Goal: Task Accomplishment & Management: Manage account settings

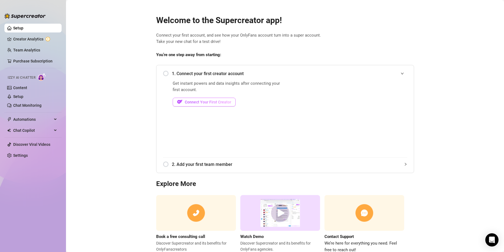
click at [189, 102] on span "Connect Your First Creator" at bounding box center [208, 102] width 46 height 4
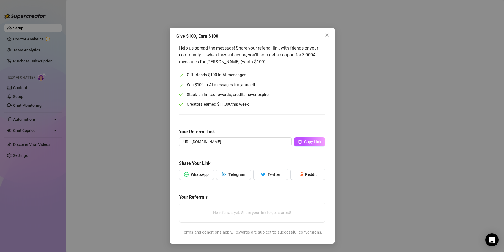
click at [387, 124] on div "Give $100, Earn $100 Help us spread the message! Share your referral link with …" at bounding box center [252, 126] width 504 height 252
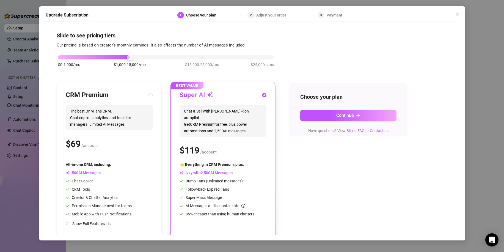
scroll to position [4, 0]
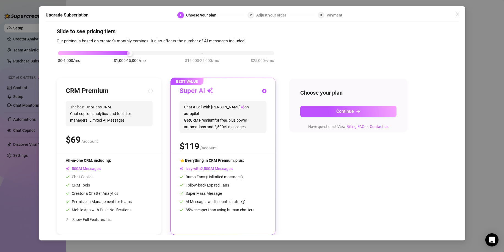
click at [85, 53] on div "$0-1,000/mo $1,000-15,000/mo $15,000-25,000/mo $25,000+/mo" at bounding box center [166, 51] width 216 height 3
click at [112, 51] on div "$0-1,000/mo $1,000-15,000/mo $15,000-25,000/mo $25,000+/mo" at bounding box center [166, 51] width 216 height 3
click at [201, 51] on div "$0-1,000/mo $1,000-15,000/mo $15,000-25,000/mo $25,000+/mo" at bounding box center [166, 51] width 216 height 3
click at [266, 52] on div "$0-1,000/mo $1,000-15,000/mo $15,000-25,000/mo $25,000+/mo" at bounding box center [166, 51] width 216 height 3
click at [131, 51] on div "$0-1,000/mo $1,000-15,000/mo $15,000-25,000/mo $25,000+/mo" at bounding box center [166, 51] width 216 height 3
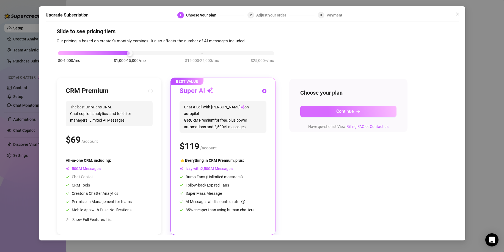
click at [326, 108] on button "Continue" at bounding box center [348, 111] width 96 height 11
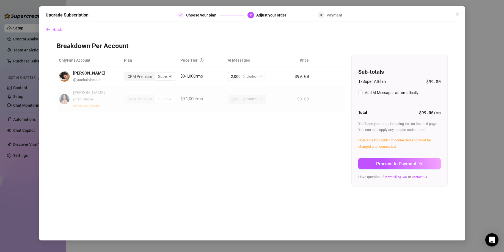
scroll to position [0, 0]
checkbox input "true"
click at [46, 33] on button "Back" at bounding box center [54, 29] width 17 height 11
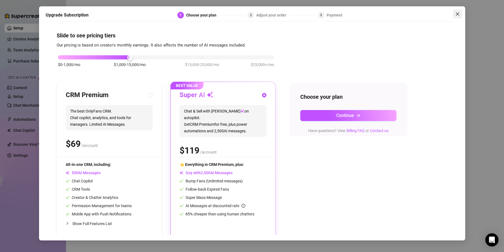
click at [458, 16] on icon "close" at bounding box center [458, 14] width 4 height 4
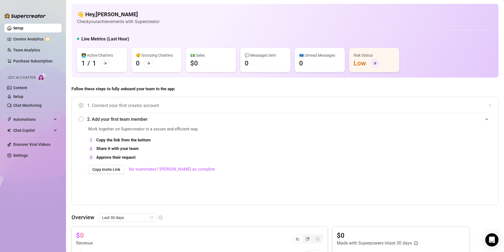
click at [374, 61] on icon "arrow-right" at bounding box center [375, 63] width 4 height 4
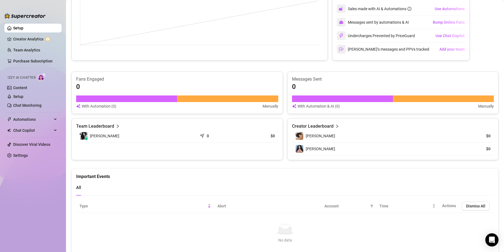
scroll to position [272, 0]
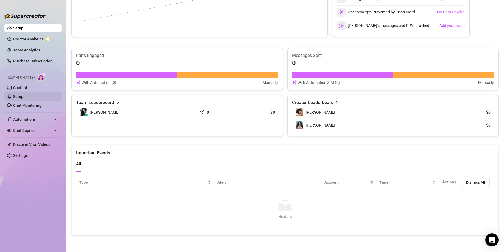
click at [23, 97] on link "Setup" at bounding box center [18, 96] width 10 height 4
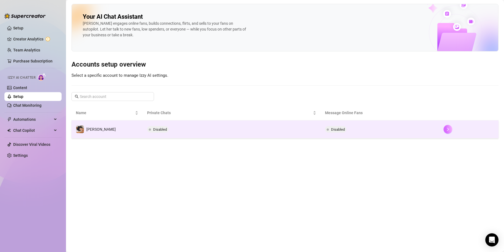
click at [447, 128] on icon "right" at bounding box center [448, 129] width 4 height 4
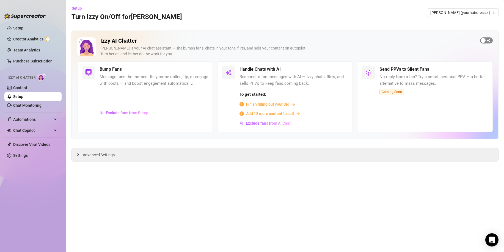
click at [488, 43] on span "button" at bounding box center [486, 40] width 13 height 6
click at [204, 73] on div "Bump Fans" at bounding box center [154, 69] width 109 height 7
click at [203, 69] on button "button" at bounding box center [202, 70] width 12 height 6
click at [339, 66] on div "Handle Chats with AI" at bounding box center [294, 69] width 109 height 7
click at [339, 68] on div "button" at bounding box center [339, 69] width 5 height 5
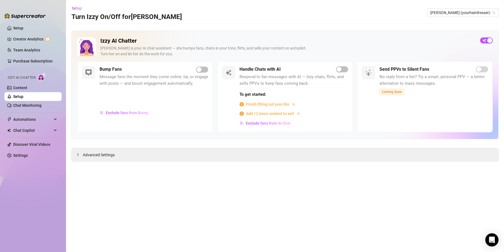
click at [272, 102] on span "Finish filling out your Bio" at bounding box center [267, 104] width 43 height 6
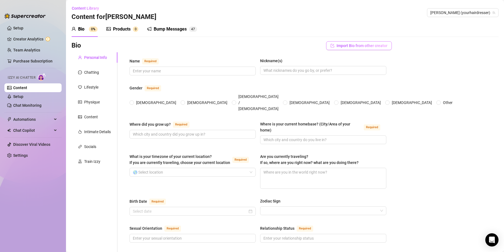
click at [358, 44] on span "Import Bio from other creator" at bounding box center [362, 45] width 51 height 4
click at [366, 60] on input "search" at bounding box center [353, 61] width 43 height 8
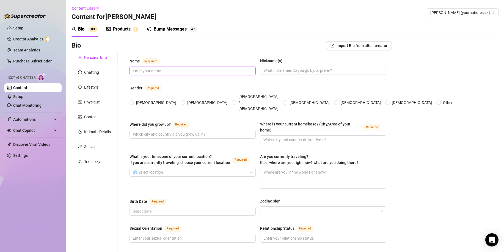
click at [149, 69] on input "Name Required" at bounding box center [192, 71] width 119 height 6
type input "[PERSON_NAME]"
click at [287, 72] on input "Nickname(s)" at bounding box center [323, 70] width 119 height 6
type input "R"
type input "Rose"
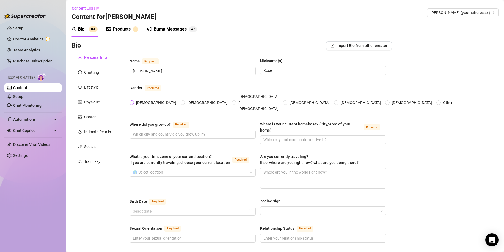
click at [142, 100] on span "[DEMOGRAPHIC_DATA]" at bounding box center [156, 103] width 45 height 6
click at [133, 101] on input "[DEMOGRAPHIC_DATA]" at bounding box center [132, 103] width 2 height 4
radio input "true"
click at [169, 131] on input "Where did you grow up? Required" at bounding box center [192, 134] width 119 height 6
type input "[US_STATE]"
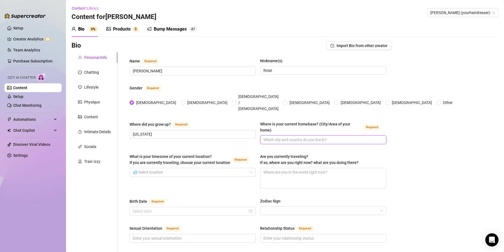
click at [289, 137] on input "Where is your current homebase? (City/Area of your home) Required" at bounding box center [323, 140] width 119 height 6
type input "m"
type input "[GEOGRAPHIC_DATA]"
click at [181, 168] on input "What is your timezone of your current location? If you are currently traveling,…" at bounding box center [190, 172] width 115 height 8
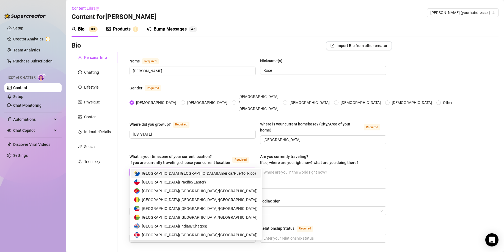
type input "e"
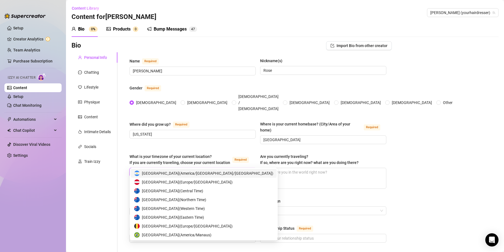
type input "usa"
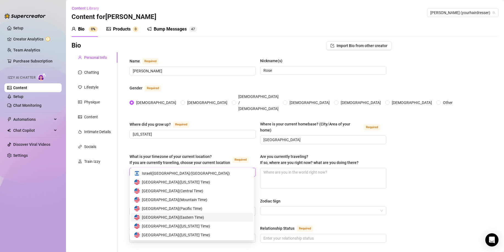
click at [187, 217] on span "United States of America ( Eastern Time )" at bounding box center [173, 217] width 62 height 6
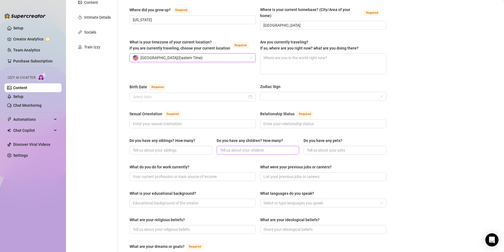
scroll to position [97, 0]
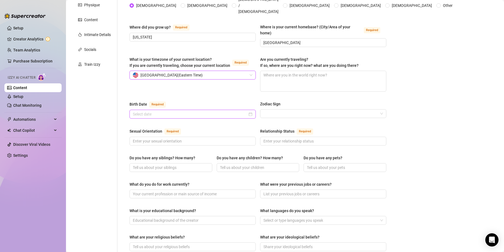
click at [162, 111] on input "Birth Date Required" at bounding box center [190, 114] width 115 height 6
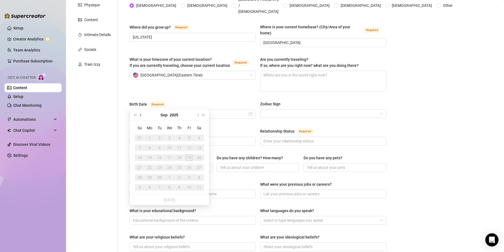
click at [141, 116] on span "Previous month (PageUp)" at bounding box center [141, 115] width 3 height 3
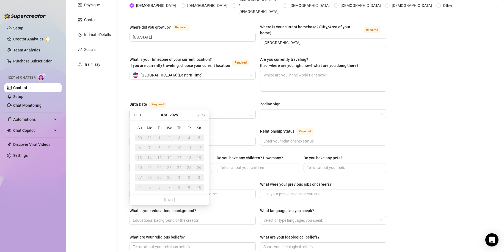
click at [141, 116] on span "Previous month (PageUp)" at bounding box center [141, 115] width 3 height 3
click at [144, 111] on input "Birth Date Required" at bounding box center [190, 114] width 115 height 6
type input "[DATE]"
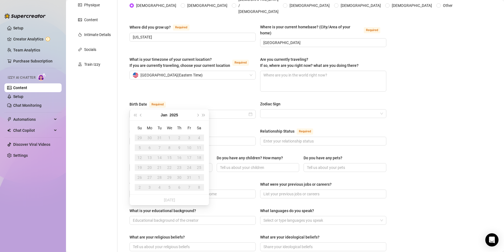
click at [172, 101] on div "Birth Date Required" at bounding box center [193, 105] width 126 height 9
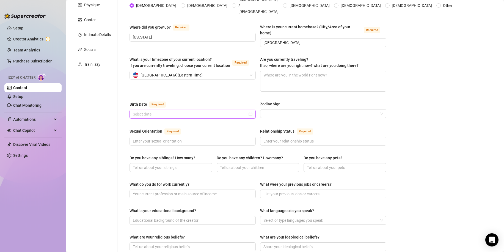
click at [164, 111] on input "Birth Date Required" at bounding box center [190, 114] width 115 height 6
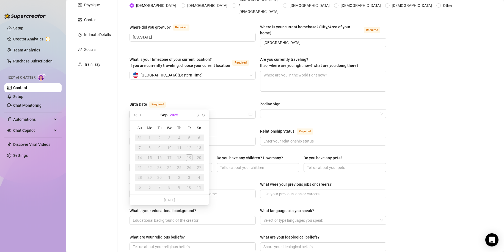
click at [171, 115] on button "2025" at bounding box center [174, 115] width 9 height 11
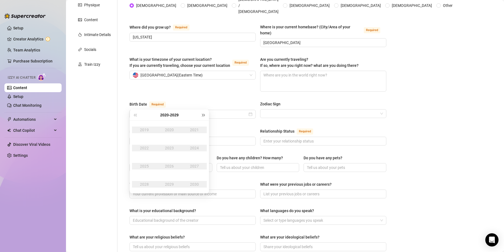
click at [205, 116] on button "Next year (Control + right)" at bounding box center [204, 115] width 6 height 11
click at [136, 115] on span "Last year (Control + left)" at bounding box center [135, 115] width 3 height 3
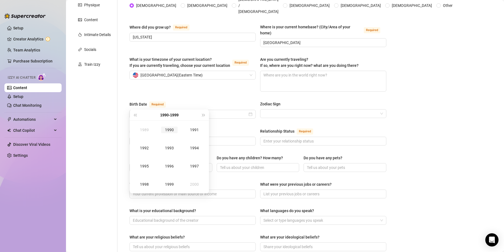
click at [169, 129] on div "1990" at bounding box center [169, 130] width 17 height 7
click at [194, 127] on div "Mar" at bounding box center [194, 130] width 17 height 7
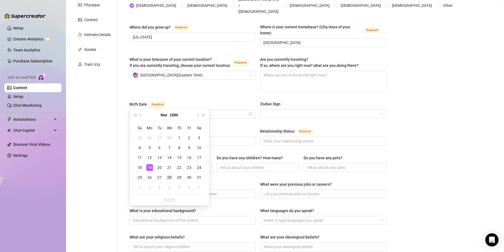
click at [174, 177] on tr "25 26 27 28 29 30 31" at bounding box center [169, 178] width 69 height 10
click at [174, 177] on td "28" at bounding box center [170, 178] width 10 height 10
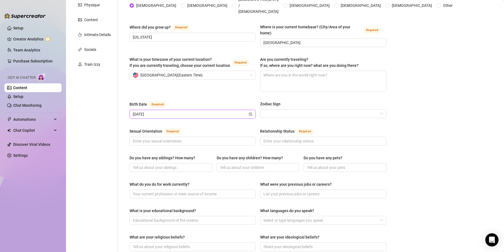
click at [164, 111] on input "[DATE]" at bounding box center [190, 114] width 115 height 6
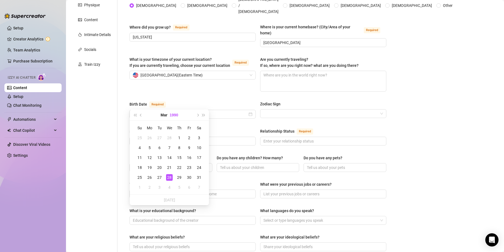
click at [175, 115] on button "1990" at bounding box center [174, 115] width 9 height 11
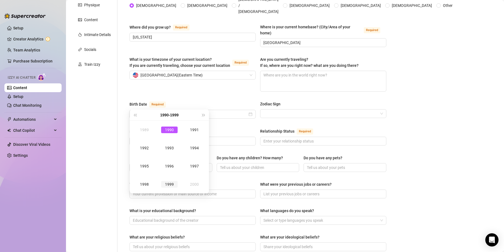
click at [173, 184] on div "1999" at bounding box center [169, 184] width 17 height 7
click at [138, 116] on button "Last year (Control + left)" at bounding box center [135, 115] width 6 height 11
click at [170, 114] on button "1997" at bounding box center [169, 115] width 9 height 11
click at [144, 128] on div "1989" at bounding box center [144, 130] width 17 height 7
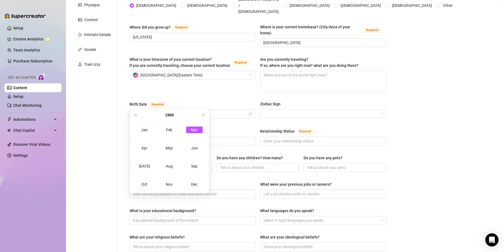
click at [195, 129] on div "Mar" at bounding box center [194, 130] width 17 height 7
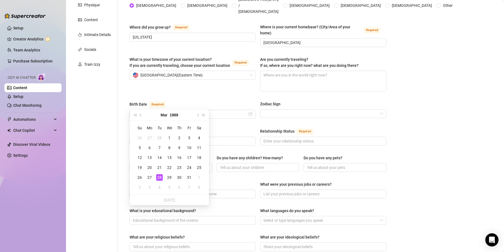
type input "[DATE]"
click at [158, 176] on div "28" at bounding box center [159, 177] width 7 height 7
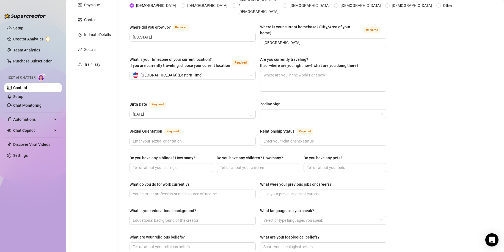
click at [237, 128] on div "Sexual Orientation Required" at bounding box center [193, 132] width 126 height 9
click at [272, 110] on input "Zodiac Sign" at bounding box center [321, 114] width 115 height 8
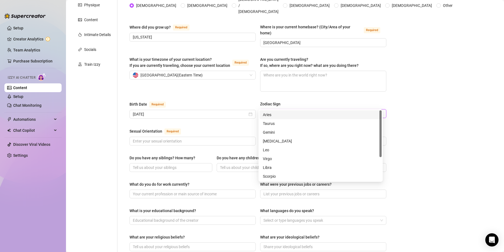
click at [274, 114] on div "Aries" at bounding box center [321, 115] width 116 height 6
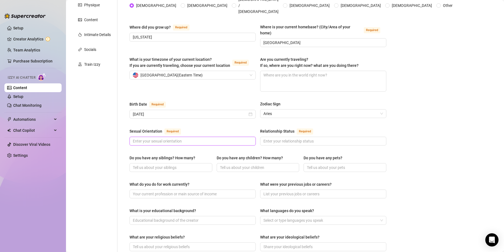
click at [179, 138] on input "Sexual Orientation Required" at bounding box center [192, 141] width 119 height 6
type input "straight"
click at [296, 138] on input "Relationship Status Required" at bounding box center [323, 141] width 119 height 6
type input "single"
click at [172, 163] on span at bounding box center [171, 167] width 83 height 9
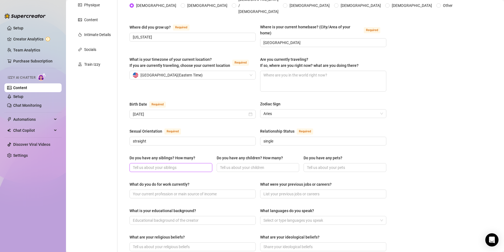
click at [174, 165] on input "Do you have any siblings? How many?" at bounding box center [170, 168] width 75 height 6
type input "no"
click at [232, 163] on span at bounding box center [258, 167] width 83 height 9
click at [241, 163] on span "yes," at bounding box center [258, 167] width 83 height 9
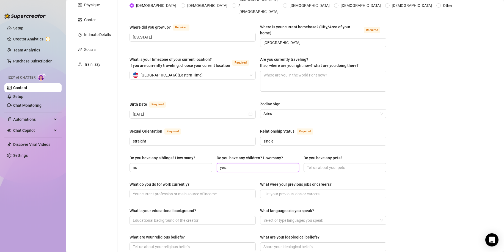
click at [243, 165] on input "yes," at bounding box center [257, 168] width 75 height 6
type input "yes, 1"
click at [317, 165] on input "Do you have any pets?" at bounding box center [344, 168] width 75 height 6
type input "yes, dog, poodle"
click at [202, 191] on input "What do you do for work currently?" at bounding box center [192, 194] width 119 height 6
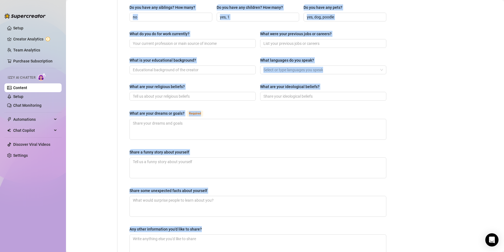
scroll to position [290, 0]
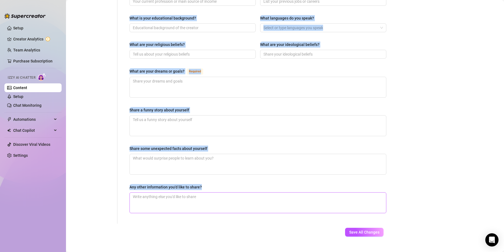
drag, startPoint x: 129, startPoint y: 61, endPoint x: 219, endPoint y: 191, distance: 158.0
copy div "Lore Ipsumdol Sitametc(a) Elitse Doeiusmo Tempor Inci Utl-Etdolo / Magnaaliqua …"
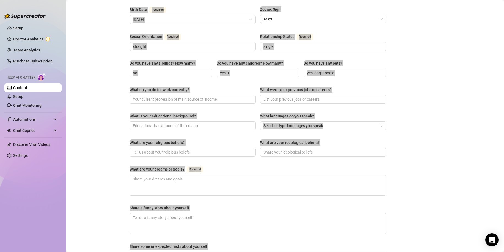
scroll to position [152, 0]
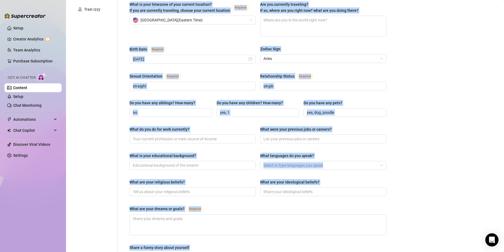
click at [198, 153] on label "What is your educational background?" at bounding box center [165, 156] width 70 height 6
click at [198, 162] on input "What is your educational background?" at bounding box center [192, 165] width 119 height 6
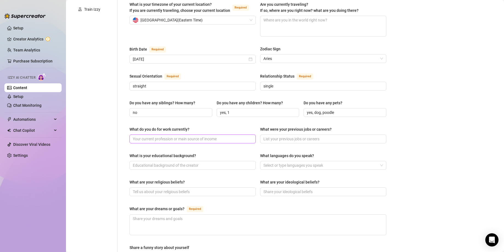
click at [207, 136] on input "What do you do for work currently?" at bounding box center [192, 139] width 119 height 6
paste input "Hair stylist and content creator (specializing in hair extensions, color transf…"
type input "Hair stylist and content creator (specializing in hair extensions, color transf…"
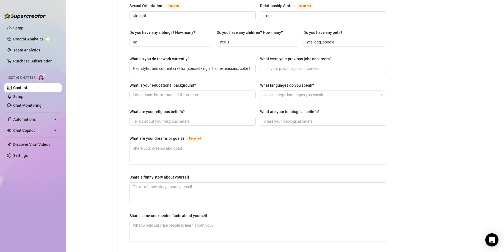
scroll to position [180, 0]
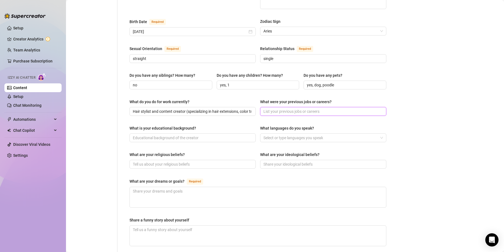
click at [278, 108] on input "What were your previous jobs or careers?" at bounding box center [323, 111] width 119 height 6
paste input "Various roles in the beauty industry, salon work, and online content creation."
type input "Various roles in the beauty industry, salon work, and online content creation."
click at [200, 135] on input "What is your educational background?" at bounding box center [192, 138] width 119 height 6
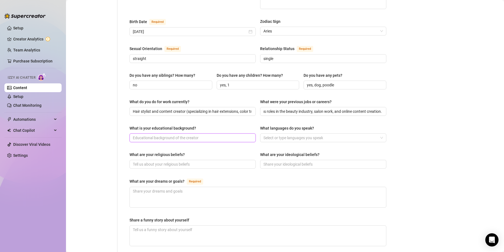
scroll to position [0, 0]
click at [201, 135] on input "What is your educational background?" at bounding box center [192, 138] width 119 height 6
paste input "Completed high school, pursued advanced training and certifications in hair sty…"
drag, startPoint x: 251, startPoint y: 128, endPoint x: 147, endPoint y: 126, distance: 103.2
click at [147, 133] on span "Completed high school, pursued advanced training and certifications in hair sty…" at bounding box center [193, 137] width 126 height 9
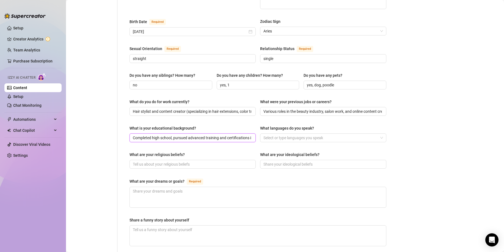
scroll to position [0, 52]
click at [163, 135] on input "Completed high school, pursued advanced training and certifications in hair sty…" at bounding box center [192, 138] width 119 height 6
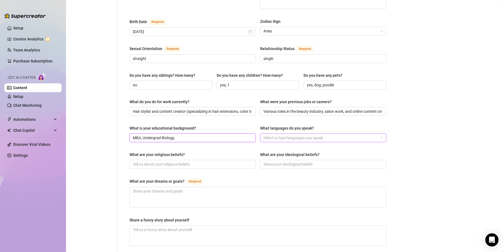
click at [271, 134] on div at bounding box center [320, 138] width 118 height 8
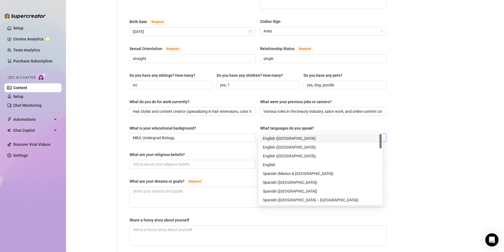
click at [278, 141] on div "English ([GEOGRAPHIC_DATA])" at bounding box center [321, 138] width 116 height 6
click at [293, 179] on div "Spanish ([GEOGRAPHIC_DATA])" at bounding box center [321, 182] width 116 height 6
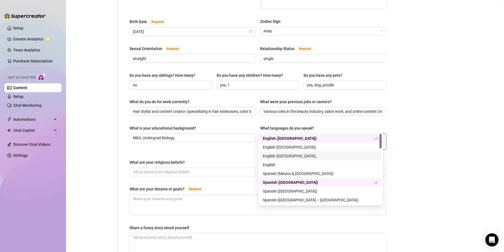
click at [417, 157] on div "Bio Import Bio from other creator Personal Info Chatting Lifestyle Physique Con…" at bounding box center [285, 113] width 427 height 502
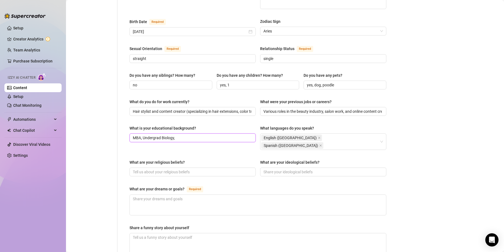
click at [200, 135] on input "MBA, Undergrad Biology," at bounding box center [192, 138] width 119 height 6
type input "MBA, Undergrad Biology, High School Tradeschool thats how i became a hairdresser"
click at [165, 169] on input "What are your religious beliefs?" at bounding box center [192, 172] width 119 height 6
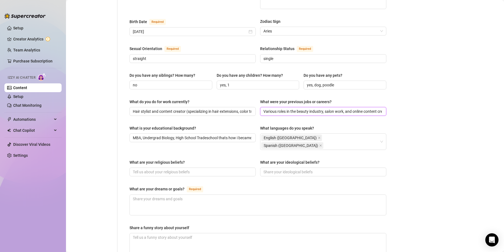
click at [331, 108] on input "Various roles in the beauty industry, salon work, and online content creation." at bounding box center [323, 111] width 119 height 6
drag, startPoint x: 324, startPoint y: 101, endPoint x: 341, endPoint y: 100, distance: 17.1
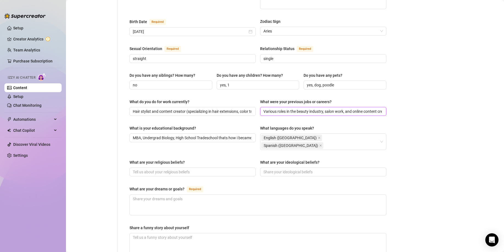
click at [341, 108] on input "Various roles in the beauty industry, salon work, and online content creation." at bounding box center [323, 111] width 119 height 6
drag, startPoint x: 358, startPoint y: 101, endPoint x: 394, endPoint y: 100, distance: 35.8
click at [394, 100] on div "Bio Import Bio from other creator Personal Info Chatting Lifestyle Physique Con…" at bounding box center [285, 113] width 427 height 502
click at [336, 108] on input "starbucks, grocery stores, Various roles in the beauty industry, , and online c…" at bounding box center [323, 111] width 119 height 6
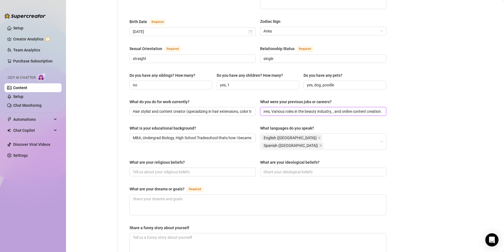
click at [327, 108] on input "starbucks, grocery stores, Various roles in the beauty industry, , and online c…" at bounding box center [323, 111] width 119 height 6
click at [329, 108] on input "starbucks, grocery stores, Various roles in the beauty industry, , and online c…" at bounding box center [323, 111] width 119 height 6
type input "starbucks, grocery stores, Various roles in the beauty industry, salon work, an…"
click at [178, 169] on input "What are your religious beliefs?" at bounding box center [192, 172] width 119 height 6
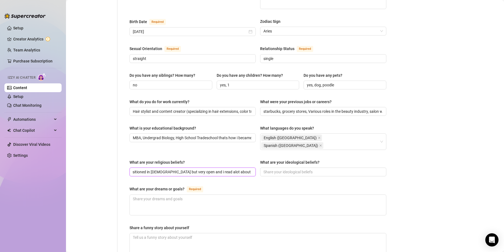
type input "grew up [DEMOGRAPHIC_DATA]. then transitioned in [DEMOGRAPHIC_DATA] but very op…"
click at [280, 169] on input "What are your ideological beliefs?" at bounding box center [323, 172] width 119 height 6
paste input "Independent-minded, open to growth, focused on self-empowerment and personal fr…"
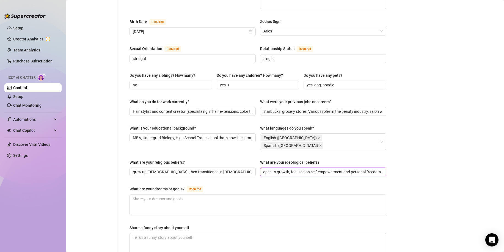
type input "Independent-minded, open to growth, focused on self-empowerment and personal fr…"
click at [176, 195] on textarea "What are your dreams or goals? Required" at bounding box center [258, 205] width 256 height 20
paste textarea "financial freedom and flexibility."
type textarea "financial freedom and flexibility."
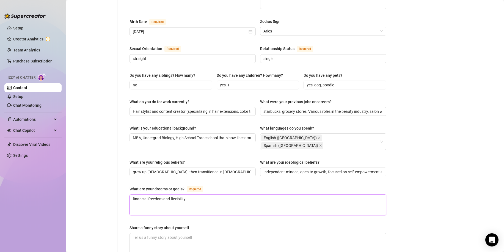
click at [193, 195] on textarea "financial freedom and flexibility." at bounding box center [258, 205] width 256 height 20
paste textarea "Independent-minded, entrepreneurial, and freedom-focused. I value self-sufficie…"
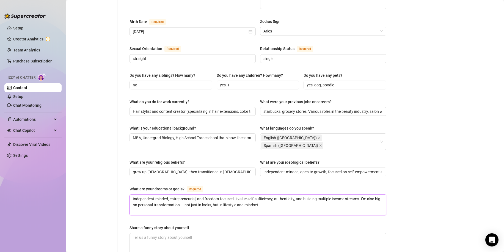
type textarea "Independent-minded, entrepreneurial, and freedom-focused. I value self-sufficie…"
click at [195, 233] on textarea "Share a funny story about yourself" at bounding box center [258, 243] width 256 height 20
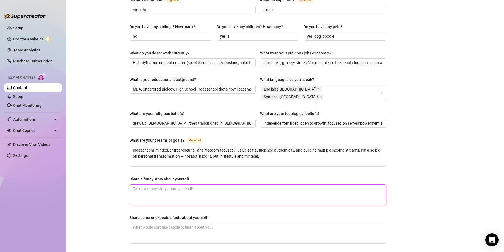
scroll to position [262, 0]
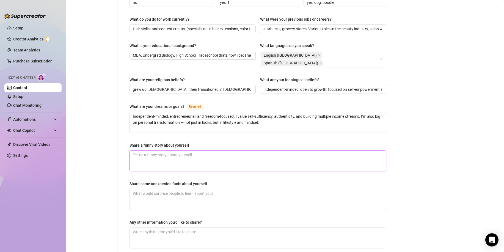
paste textarea "To scale my salon into a top destination for extensions and transformations, to…"
type textarea "To scale my salon into a top destination for extensions and transformations, to…"
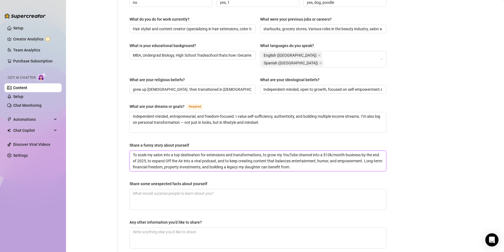
drag, startPoint x: 133, startPoint y: 135, endPoint x: 404, endPoint y: 169, distance: 273.7
click at [404, 169] on div "Bio Import Bio from other creator Personal Info Chatting Lifestyle Physique Con…" at bounding box center [285, 30] width 427 height 502
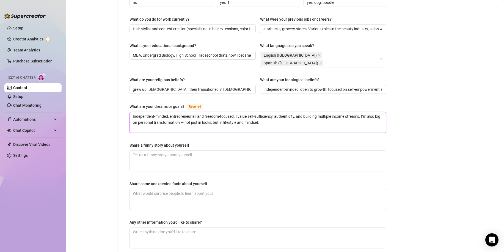
click at [288, 112] on textarea "Independent-minded, entrepreneurial, and freedom-focused. I value self-sufficie…" at bounding box center [258, 122] width 256 height 20
paste textarea "To scale my salon into a top destination for extensions and transformations, to…"
type textarea "Independent-minded, entrepreneurial, and freedom-focused. I value self-sufficie…"
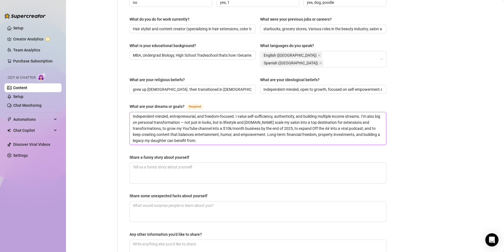
scroll to position [0, 0]
click at [267, 112] on textarea "Independent-minded, entrepreneurial, and freedom-focused. I value self-sufficie…" at bounding box center [258, 128] width 256 height 32
type textarea "Independent-minded, entrepreneurial, and freedom-focused. I value self-sufficie…"
drag, startPoint x: 295, startPoint y: 109, endPoint x: 365, endPoint y: 111, distance: 70.5
click at [365, 112] on textarea "Independent-minded, entrepreneurial, and freedom-focused. I value self-sufficie…" at bounding box center [258, 128] width 256 height 32
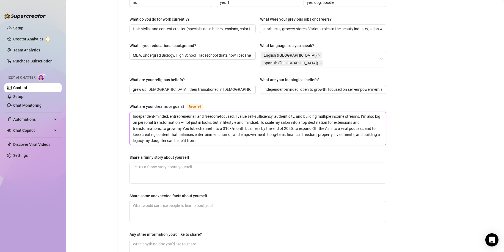
type textarea "Independent-minded, entrepreneurial, and freedom-focused. I value self-sufficie…"
click at [190, 112] on textarea "Independent-minded, entrepreneurial, and freedom-focused. I value self-sufficie…" at bounding box center [258, 128] width 256 height 32
type textarea "Independent-minded, entrepreneurial, and freedom-focused. I value self-sufficie…"
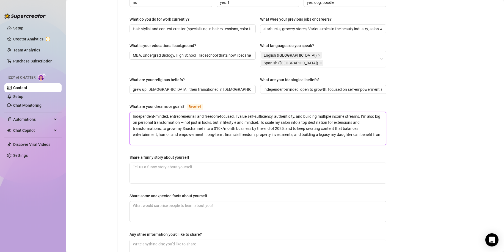
type textarea "Independent-minded, entrepreneurial, and freedom-focused. I value self-sufficie…"
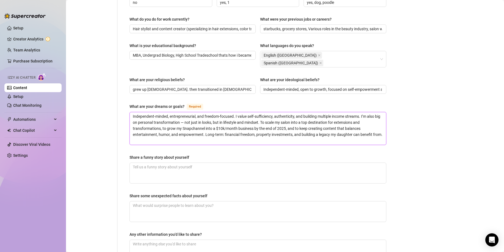
type textarea "Independent-minded, entrepreneurial, and freedom-focused. I value self-sufficie…"
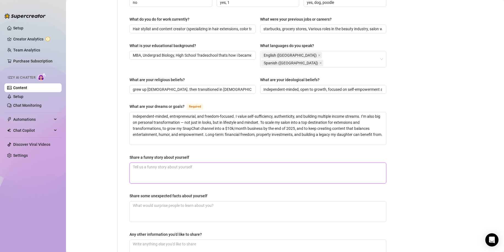
click at [177, 163] on textarea "Share a funny story about yourself" at bounding box center [258, 173] width 256 height 20
paste textarea "Once during a hair transformation, I was filming a behind-the-scenes Reel. I me…"
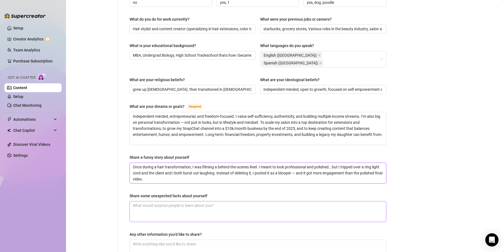
type textarea "Once during a hair transformation, I was filming a behind-the-scenes Reel. I me…"
click at [179, 201] on textarea "Share some unexpected facts about yourself" at bounding box center [258, 211] width 256 height 20
click at [213, 201] on textarea "Share some unexpected facts about yourself" at bounding box center [258, 211] width 256 height 20
paste textarea "My personality is a mix of Aries fire, dry humor, and a “figure it out as I go”…"
type textarea "My personality is a mix of Aries fire, dry humor, and a “figure it out as I go”…"
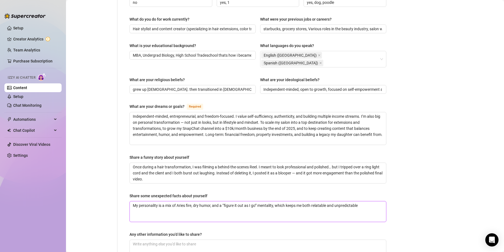
drag, startPoint x: 222, startPoint y: 183, endPoint x: 224, endPoint y: 187, distance: 4.6
click at [223, 201] on textarea "My personality is a mix of Aries fire, dry humor, and a “figure it out as I go”…" at bounding box center [258, 211] width 256 height 20
click at [240, 201] on textarea "My personality is a mix of Aries fire, dry humor, and a “figure it out as I go”…" at bounding box center [258, 211] width 256 height 20
click at [354, 201] on textarea "My personality is a mix of Aries fire, dry humor, and a “figure it out as I go”…" at bounding box center [258, 211] width 256 height 20
click at [363, 201] on textarea "My personality is a mix of Aries fire, dry humor, and a “figure it out as I go”…" at bounding box center [258, 211] width 256 height 20
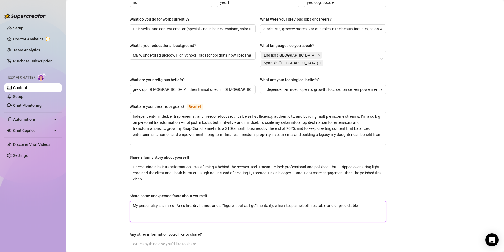
type textarea "My personality is a mix of Aries fire, dry humor, and a “figure it out as I go”…"
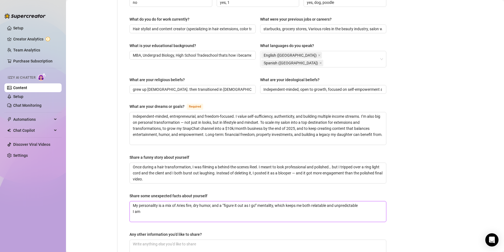
type textarea "My personality is a mix of Aries fire, dry humor, and a “figure it out as I go”…"
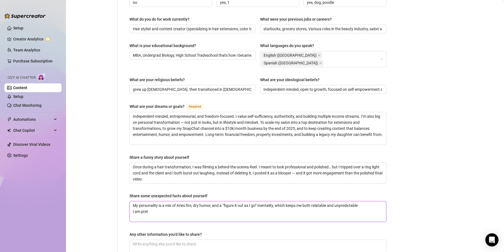
type textarea "My personality is a mix of Aries fire, dry humor, and a “figure it out as I go”…"
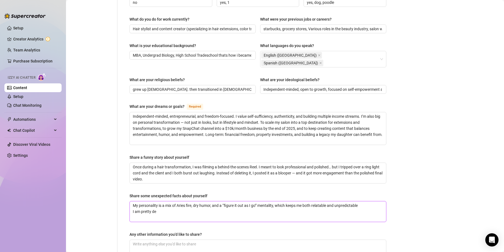
type textarea "My personality is a mix of Aries fire, dry humor, and a “figure it out as I go”…"
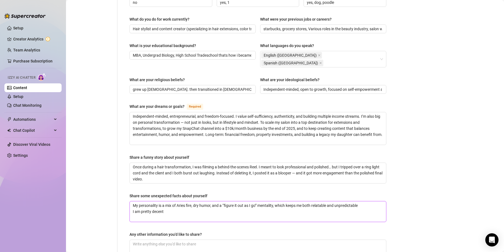
type textarea "My personality is a mix of Aries fire, dry humor, and a “figure it out as I go”…"
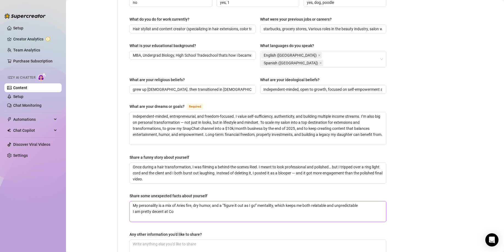
type textarea "My personality is a mix of Aries fire, dry humor, and a “figure it out as I go”…"
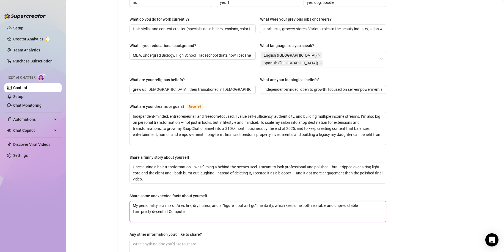
type textarea "My personality is a mix of Aries fire, dry humor, and a “figure it out as I go”…"
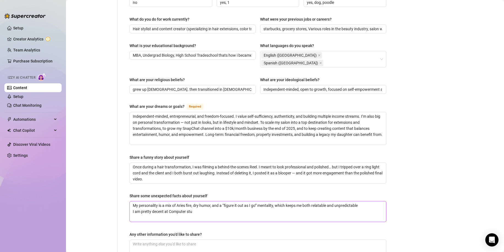
type textarea "My personality is a mix of Aries fire, dry humor, and a “figure it out as I go”…"
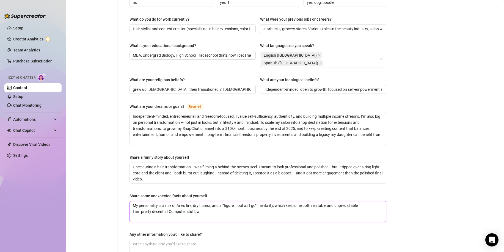
type textarea "My personality is a mix of Aries fire, dry humor, and a “figure it out as I go”…"
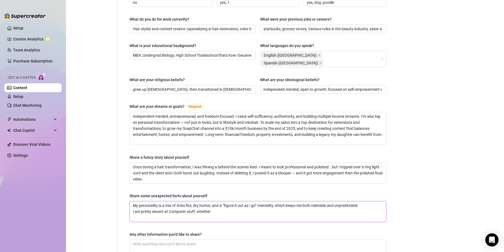
type textarea "My personality is a mix of Aries fire, dry humor, and a “figure it out as I go”…"
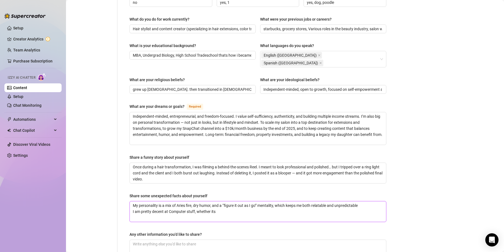
type textarea "My personality is a mix of Aries fire, dry humor, and a “figure it out as I go”…"
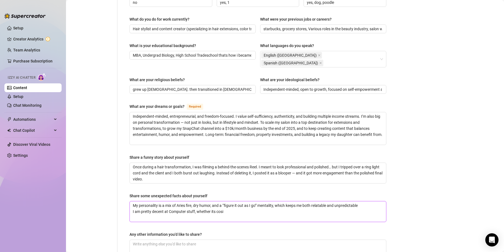
type textarea "My personality is a mix of Aries fire, dry humor, and a “figure it out as I go”…"
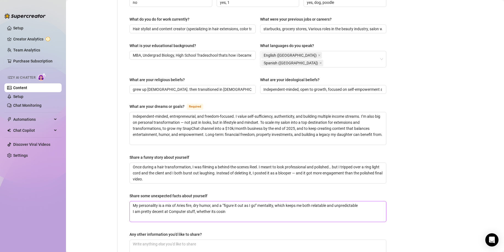
type textarea "My personality is a mix of Aries fire, dry humor, and a “figure it out as I go”…"
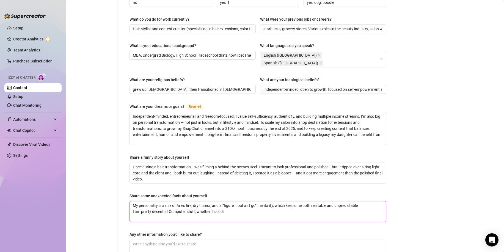
type textarea "My personality is a mix of Aries fire, dry humor, and a “figure it out as I go”…"
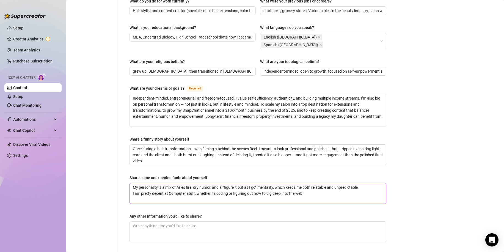
scroll to position [302, 0]
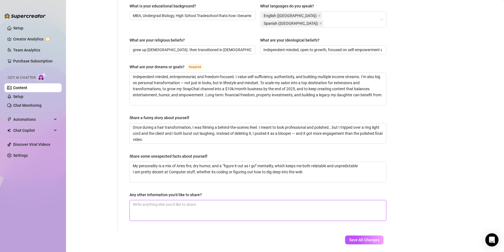
click at [212, 200] on textarea "Any other information you'd like to share?" at bounding box center [258, 210] width 256 height 20
drag, startPoint x: 143, startPoint y: 188, endPoint x: 137, endPoint y: 190, distance: 6.5
click at [137, 200] on textarea "I think Im a really nice person and I think I can be your typical judge a book …" at bounding box center [258, 210] width 256 height 20
click at [293, 200] on textarea "I think I'm a really nice person and I think I can be your typical judge a book…" at bounding box center [258, 210] width 256 height 20
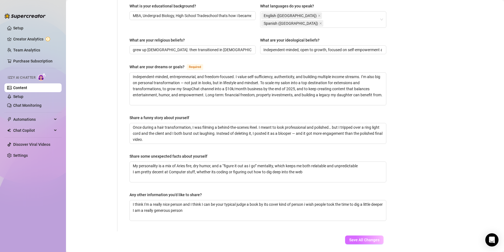
click at [349, 238] on span "Save All Changes" at bounding box center [364, 240] width 30 height 4
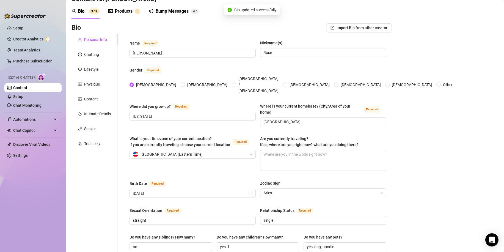
scroll to position [0, 0]
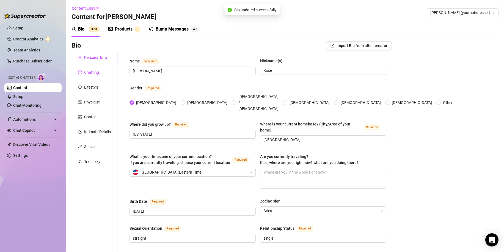
click at [92, 73] on div "Chatting" at bounding box center [91, 72] width 15 height 6
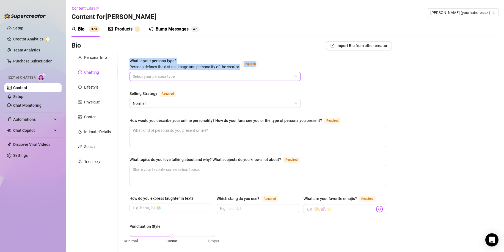
drag, startPoint x: 130, startPoint y: 56, endPoint x: 192, endPoint y: 78, distance: 65.5
click at [184, 101] on span "Normal" at bounding box center [215, 103] width 165 height 8
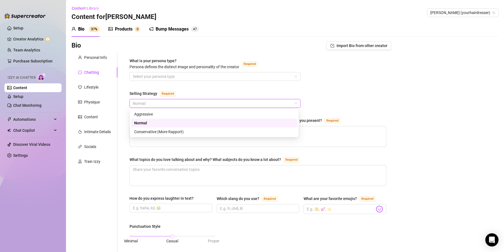
click at [151, 125] on div "Normal" at bounding box center [214, 123] width 160 height 6
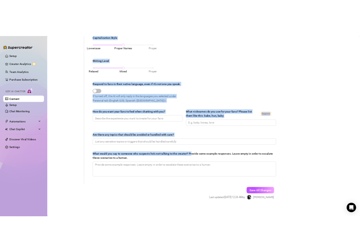
scroll to position [258, 0]
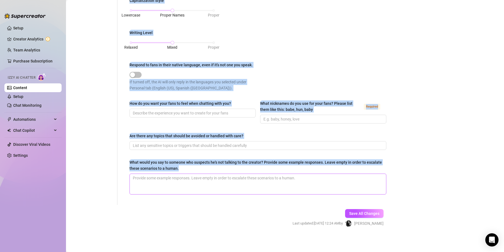
drag, startPoint x: 127, startPoint y: 61, endPoint x: 259, endPoint y: 177, distance: 176.1
click at [259, 177] on div "What is your persona type? Persona defines the distinct image and personality o…" at bounding box center [258, -1] width 268 height 411
copy div "Lore ip dolo sitamet cons? Adipisc elitsed doe temporin utlab etd magnaaliqua e…"
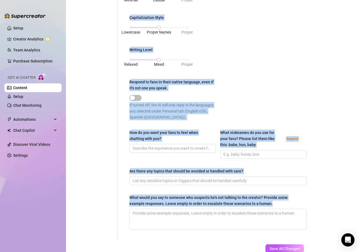
click at [207, 67] on div "Punctuation Style Minimal Casual Proper Capitalization Style Lowercase Proper N…" at bounding box center [218, 53] width 177 height 143
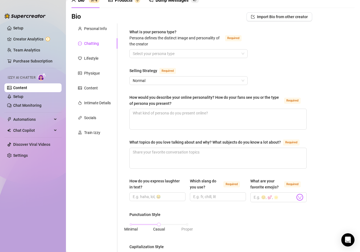
scroll to position [0, 0]
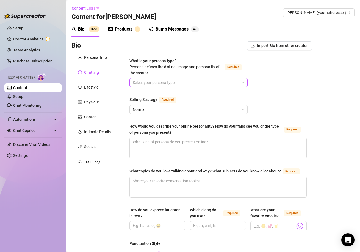
click at [177, 86] on input "What is your persona type? [PERSON_NAME] defines the distinct image and persona…" at bounding box center [186, 82] width 107 height 8
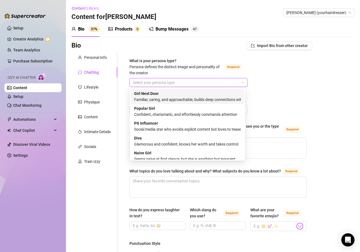
click at [225, 101] on div "Familiar, caring, and approachable, builds deep connections with fans" at bounding box center [187, 100] width 107 height 6
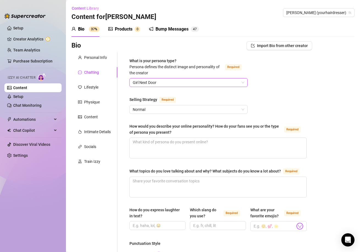
click at [204, 87] on div "Girl Next Door" at bounding box center [189, 82] width 118 height 9
click at [203, 113] on span "Normal" at bounding box center [189, 109] width 112 height 8
click at [194, 147] on textarea "How would you describe your online personality? How do your fans see you or the…" at bounding box center [218, 148] width 177 height 20
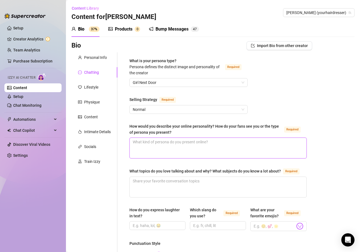
click at [195, 150] on textarea "How would you describe your online personality? How do your fans see you or the…" at bounding box center [218, 148] width 177 height 20
paste textarea "Fans see me as confident, playful, and approachable, but with an edge. My perso…"
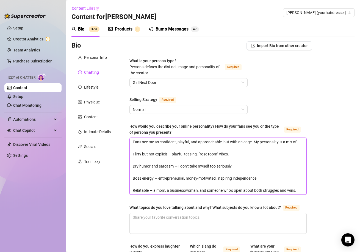
click at [143, 149] on textarea "Fans see me as confident, playful, and approachable, but with an edge. My perso…" at bounding box center [218, 166] width 177 height 57
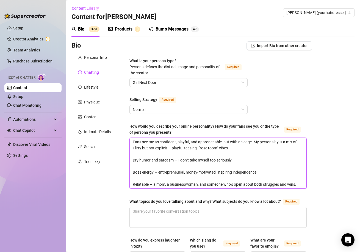
click at [135, 155] on textarea "Fans see me as confident, playful, and approachable, but with an edge. My perso…" at bounding box center [218, 163] width 177 height 51
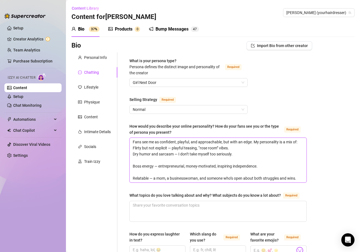
click at [139, 160] on textarea "Fans see me as confident, playful, and approachable, but with an edge. My perso…" at bounding box center [218, 160] width 177 height 45
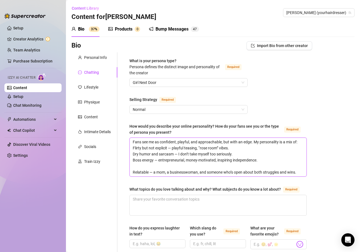
click at [140, 164] on textarea "Fans see me as confident, playful, and approachable, but with an edge. My perso…" at bounding box center [218, 157] width 177 height 39
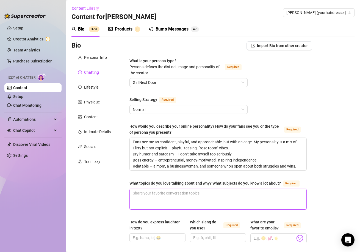
click at [158, 205] on textarea "What topics do you love talking about and why? What subjects do you know a lot …" at bounding box center [218, 199] width 177 height 20
click at [176, 198] on textarea "What topics do you love talking about and why? What subjects do you know a lot …" at bounding box center [218, 199] width 177 height 20
paste textarea "Hair & beauty transformations: I love talking about extensions, blonding, and s…"
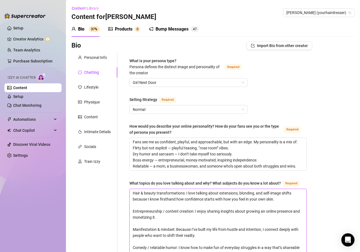
click at [165, 208] on textarea "Hair & beauty transformations: I love talking about extensions, blonding, and s…" at bounding box center [218, 232] width 177 height 87
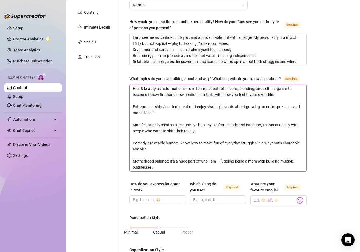
scroll to position [138, 0]
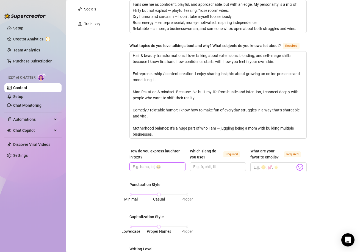
click at [164, 171] on span at bounding box center [158, 166] width 56 height 9
click at [205, 170] on input "Which slang do you use? Required" at bounding box center [217, 167] width 48 height 6
click at [176, 169] on input "hahaha, lol, lmfao" at bounding box center [157, 167] width 48 height 6
click at [222, 170] on input "omfg, nah, bahahah" at bounding box center [217, 167] width 48 height 6
click at [223, 170] on input "omfg, nah, bahahah" at bounding box center [217, 167] width 48 height 6
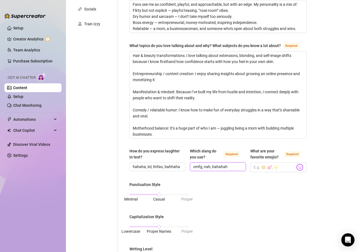
click at [223, 170] on input "omfg, nah, bahahah" at bounding box center [217, 167] width 48 height 6
click at [223, 170] on input "omfg, nah," at bounding box center [217, 167] width 48 height 6
click at [214, 170] on input "omfg, nah" at bounding box center [217, 167] width 48 height 6
click at [226, 171] on span "omfg, nah, mood," at bounding box center [218, 166] width 56 height 9
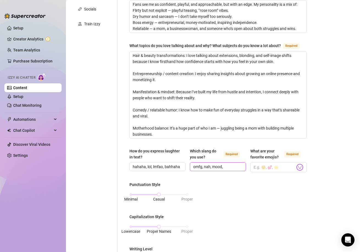
click at [233, 170] on input "omfg, nah, mood," at bounding box center [217, 167] width 48 height 6
click at [354, 147] on main "Content Library Content for [PERSON_NAME] [PERSON_NAME] (yourhairdresser) Bio 3…" at bounding box center [213, 174] width 294 height 625
click at [237, 170] on input "omfg, nah, mood, literally," at bounding box center [217, 167] width 48 height 6
click at [228, 171] on span "omfg, nah, mood, literally, thats wild." at bounding box center [218, 166] width 56 height 9
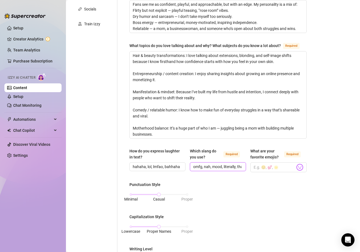
scroll to position [0, 16]
click at [236, 170] on input "omfg, nah, mood, literally, thats wild." at bounding box center [217, 167] width 48 height 6
click at [239, 170] on input "omfg, nah, mood, literally, thats wild." at bounding box center [217, 167] width 48 height 6
click at [240, 169] on span "omfg, nah, mood, literally, thats wild," at bounding box center [218, 166] width 56 height 9
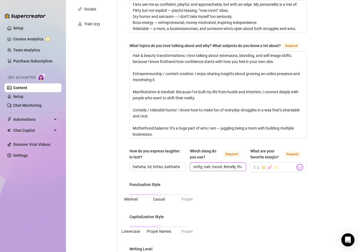
scroll to position [0, 15]
click at [238, 170] on input "omfg, nah, mood, literally, thats wild," at bounding box center [217, 167] width 48 height 6
paste input "“lowkey / highkey"
click at [211, 170] on input "omfg, nah, mood, literally, thats wild, “lowkey / highkey" at bounding box center [217, 167] width 48 height 6
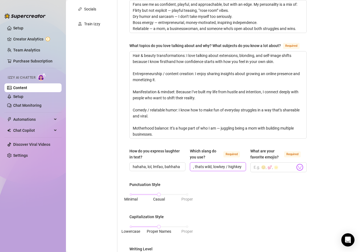
scroll to position [0, 45]
click at [230, 170] on input "omfg, nah, mood, literally, thats wild, lowkey / highkey" at bounding box center [217, 167] width 48 height 6
drag, startPoint x: 236, startPoint y: 172, endPoint x: 244, endPoint y: 173, distance: 7.5
click at [244, 173] on div "How do you express laughter in text? [PERSON_NAME], lol, lmfao, bahhaha Which s…" at bounding box center [218, 162] width 177 height 29
click at [237, 170] on input "omfg, nah, mood, literally, thats wild, lowkey / highkey" at bounding box center [217, 167] width 48 height 6
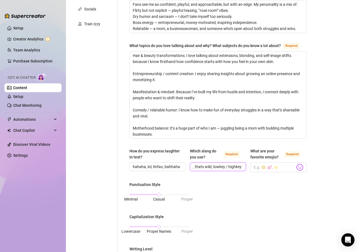
click at [239, 170] on input "omfg, nah, mood, literally, thats wild, lowkey / highkey" at bounding box center [217, 167] width 48 height 6
click at [228, 170] on input "omfg, nah, mood, literally, thats wild, lowkey / highkey," at bounding box center [217, 167] width 48 height 6
drag, startPoint x: 231, startPoint y: 173, endPoint x: 269, endPoint y: 175, distance: 37.8
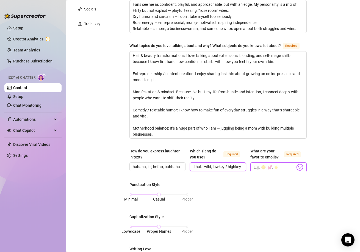
click at [269, 175] on div "How do you express laughter in text? [PERSON_NAME], lol, lmfao, bahhaha Which s…" at bounding box center [218, 162] width 177 height 29
click at [242, 171] on span "omfg, nah, mood, literally, thats wild, lowkey / highkey," at bounding box center [218, 166] width 56 height 9
click at [243, 171] on span "omfg, nah, mood, literally, thats wild, lowkey / highkey," at bounding box center [218, 166] width 56 height 9
click at [260, 171] on input "What are your favorite emojis? Required" at bounding box center [274, 167] width 41 height 7
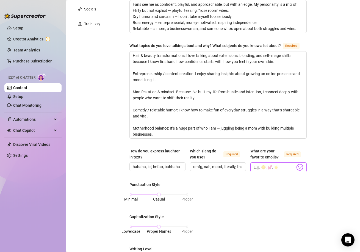
click at [297, 171] on img at bounding box center [300, 167] width 7 height 7
click at [297, 192] on div "Punctuation Style Minimal Casual Proper Capitalization Style Lowercase Proper N…" at bounding box center [218, 253] width 177 height 143
click at [298, 171] on img at bounding box center [300, 167] width 7 height 7
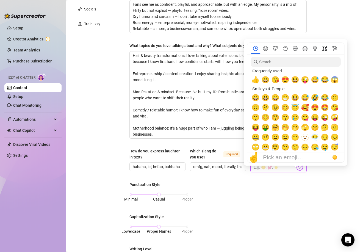
click at [326, 48] on icon "Symbols" at bounding box center [325, 48] width 5 height 5
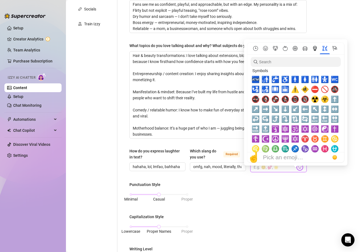
click at [310, 50] on button "Objects" at bounding box center [315, 48] width 10 height 5
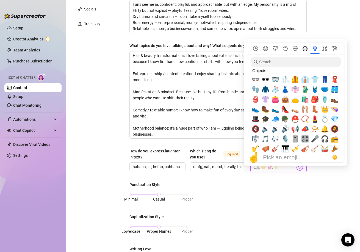
click at [305, 50] on icon "Travel & Places" at bounding box center [305, 48] width 5 height 5
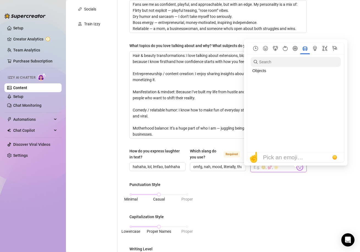
scroll to position [1041, 0]
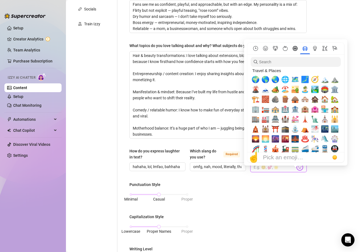
click at [298, 50] on button "Activity" at bounding box center [296, 48] width 10 height 5
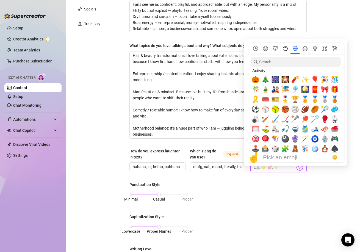
click at [288, 50] on icon "Food & Drink" at bounding box center [285, 48] width 5 height 5
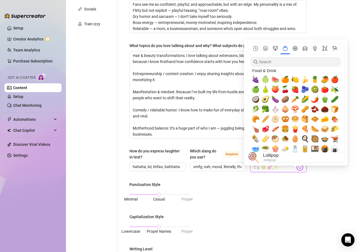
scroll to position [860, 0]
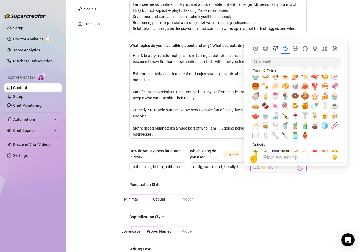
click at [275, 50] on icon "Animals & Nature" at bounding box center [275, 48] width 5 height 5
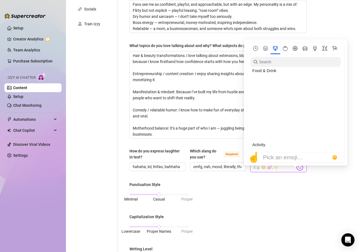
scroll to position [611, 0]
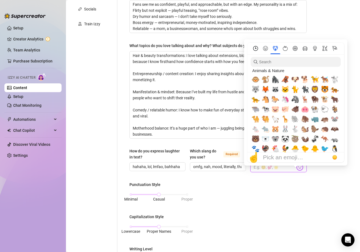
click at [261, 49] on button "Frequently used" at bounding box center [256, 48] width 10 height 5
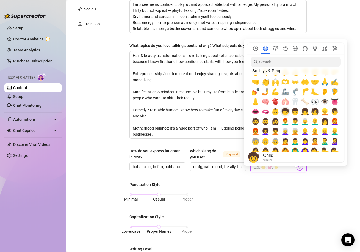
scroll to position [165, 0]
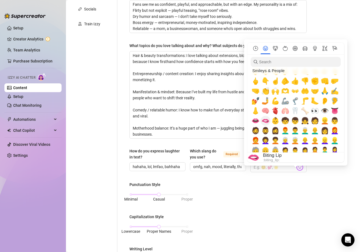
click at [263, 120] on span "🫦" at bounding box center [266, 121] width 8 height 8
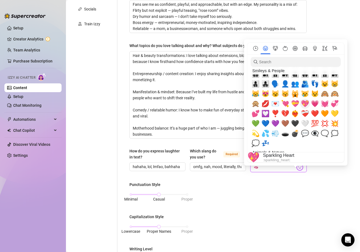
scroll to position [523, 0]
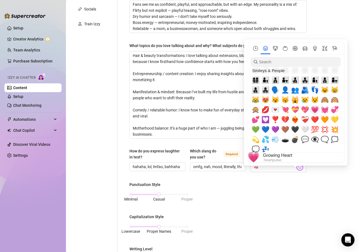
click at [318, 111] on span "💗" at bounding box center [315, 110] width 8 height 8
click at [255, 120] on span "💕" at bounding box center [256, 120] width 8 height 8
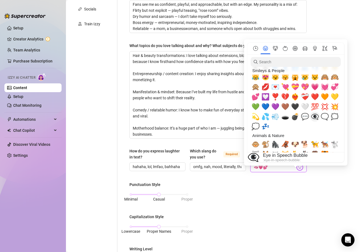
scroll to position [550, 0]
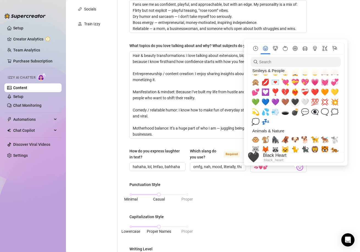
click at [298, 103] on span "🖤" at bounding box center [295, 102] width 8 height 8
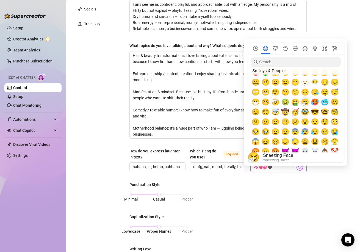
scroll to position [28, 0]
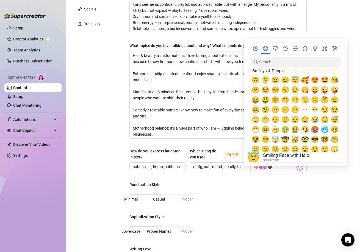
click at [296, 80] on span "😇" at bounding box center [295, 80] width 8 height 8
click at [297, 171] on img at bounding box center [300, 167] width 7 height 7
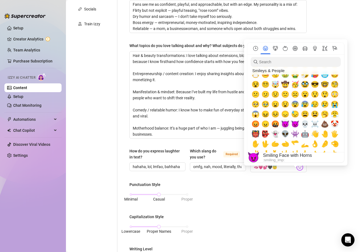
click at [286, 124] on span "😈" at bounding box center [285, 124] width 8 height 8
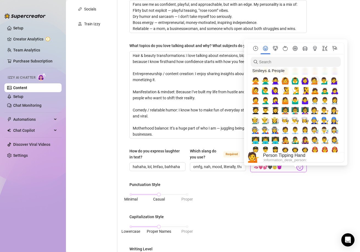
scroll to position [303, 0]
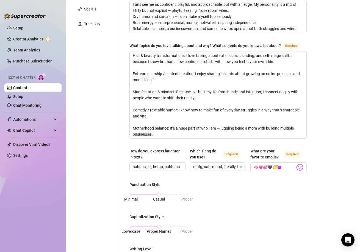
click at [312, 193] on div "Bio Import Bio from other creator Personal Info Chatting Lifestyle Physique Con…" at bounding box center [213, 187] width 283 height 567
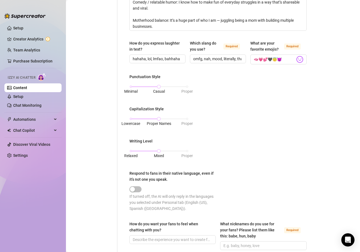
scroll to position [248, 0]
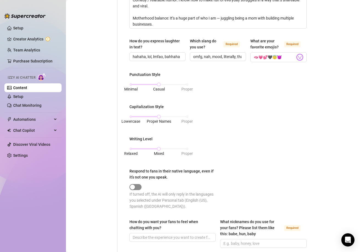
click at [136, 190] on button "Respond to fans in their native language, even if it’s not one you speak." at bounding box center [136, 187] width 12 height 6
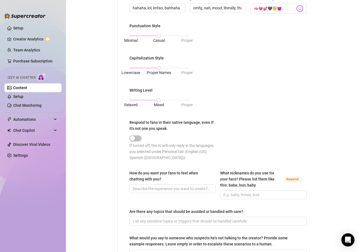
scroll to position [303, 0]
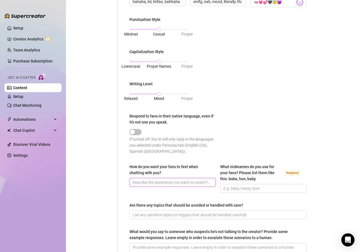
click at [185, 185] on input "How do you want your fans to feel when chatting with you?" at bounding box center [172, 182] width 79 height 6
click at [162, 178] on div "How do you want your fans to feel when chatting with you?" at bounding box center [173, 171] width 86 height 14
click at [151, 185] on input "How do you want your fans to feel when chatting with you?" at bounding box center [172, 182] width 79 height 6
paste input "Special, noticed, entertained, and like they’re in on the inside joke. I want t…"
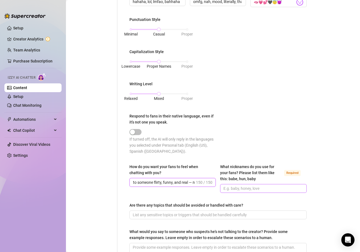
drag, startPoint x: 188, startPoint y: 186, endPoint x: 225, endPoint y: 190, distance: 36.9
click at [225, 190] on div "How do you want your fans to feel when chatting with you? Special, noticed, ent…" at bounding box center [218, 181] width 177 height 34
click at [229, 192] on input "What nicknames do you use for your fans? Please list them like this: babe, hun,…" at bounding box center [263, 188] width 79 height 6
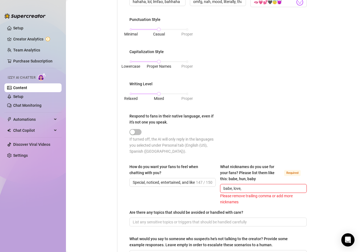
click at [241, 192] on input "babe, love," at bounding box center [263, 188] width 79 height 6
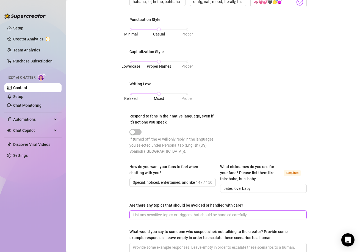
click at [204, 218] on input "Are there any topics that should be avoided or handled with care?" at bounding box center [218, 215] width 170 height 6
click at [203, 219] on span at bounding box center [218, 214] width 177 height 9
paste input "Politics / religion (debates): Keep neutral; don’t get pulled in. Finances (per…"
click at [236, 210] on div "Are there any topics that should be avoided or handled with care?" at bounding box center [218, 206] width 177 height 8
click at [237, 218] on input "Politics / religion (debates): Keep neutral; don’t get pulled in. Finances (per…" at bounding box center [209, 215] width 153 height 6
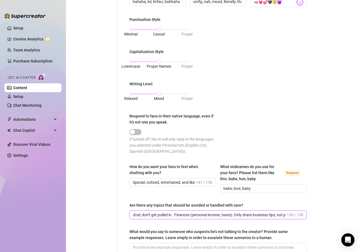
scroll to position [0, 94]
drag, startPoint x: 255, startPoint y: 219, endPoint x: 352, endPoint y: 216, distance: 97.2
click at [352, 216] on main "Content Library Content for [PERSON_NAME] [PERSON_NAME] (yourhairdresser) Bio 3…" at bounding box center [213, 9] width 294 height 625
drag, startPoint x: 282, startPoint y: 219, endPoint x: 83, endPoint y: 215, distance: 198.7
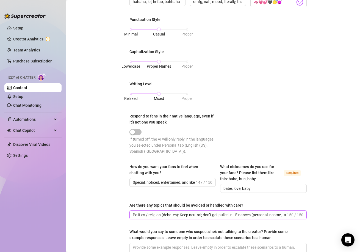
click at [83, 215] on div "Personal Info Chatting Lifestyle Physique Content Intimate Details Socials Trai…" at bounding box center [192, 12] width 241 height 525
click at [171, 219] on span "Politics / religion (debates): Keep neutral; don’t get pulled in. Finances (per…" at bounding box center [218, 214] width 177 height 9
click at [227, 210] on div "Are there any topics that should be avoided or handled with care?" at bounding box center [218, 206] width 177 height 8
drag, startPoint x: 180, startPoint y: 221, endPoint x: 236, endPoint y: 220, distance: 55.9
click at [236, 218] on input "Politics / religion (debates): Keep neutral; don’t get pulled in. Finances (per…" at bounding box center [209, 215] width 153 height 6
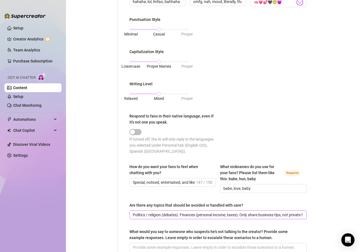
click at [132, 219] on span "Politics / religion (debates) Finances (personal income, taxes): Only share bus…" at bounding box center [218, 214] width 177 height 9
click at [135, 218] on input "Politics / religion (debates) Finances (personal income, taxes): Only share bus…" at bounding box center [218, 215] width 170 height 6
click at [133, 218] on input "Politics / religion (debates) Finances (personal income, taxes): Only share bus…" at bounding box center [218, 215] width 170 height 6
paste input "Personal info: Never share real addr"
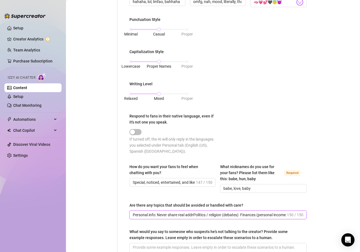
drag, startPoint x: 193, startPoint y: 220, endPoint x: 185, endPoint y: 220, distance: 8.3
click at [185, 218] on input "Personal info: Never share real addrPolitics / religion (debates) Finances (per…" at bounding box center [209, 215] width 153 height 6
drag, startPoint x: 187, startPoint y: 221, endPoint x: 156, endPoint y: 224, distance: 31.5
click at [156, 219] on span "Personal info: Never share real, Politics / religion (debates) Finances (person…" at bounding box center [218, 214] width 177 height 9
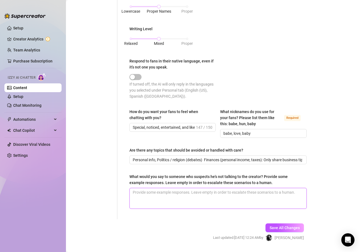
click at [191, 201] on textarea "What would you say to someone who suspects he's not talking to the creator? Pro…" at bounding box center [218, 198] width 177 height 20
click at [236, 200] on textarea "What would you say to someone who suspects he's not talking to the creator? Pro…" at bounding box center [218, 198] width 177 height 20
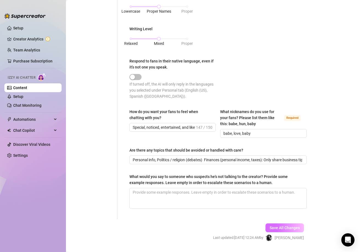
click at [270, 230] on span "Save All Changes" at bounding box center [285, 228] width 30 height 4
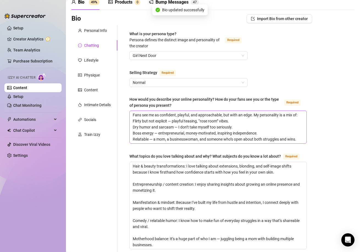
scroll to position [0, 0]
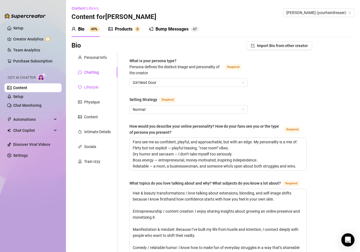
click at [96, 89] on div "Lifestyle" at bounding box center [91, 87] width 14 height 6
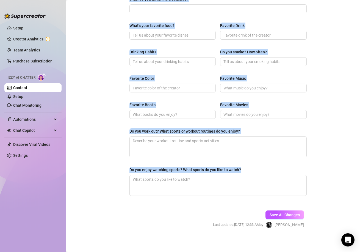
scroll to position [219, 0]
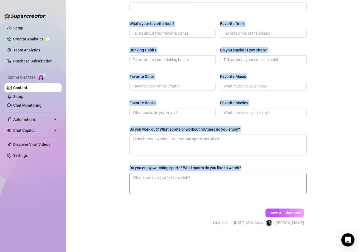
drag, startPoint x: 129, startPoint y: 56, endPoint x: 239, endPoint y: 175, distance: 161.2
click at [239, 175] on div "What are your hobbies and interests? What do you enjoy about them? Required Wha…" at bounding box center [218, 19] width 188 height 371
copy div "What are your hobbies and interests? What do you enjoy about them? Required Wha…"
drag, startPoint x: 116, startPoint y: 155, endPoint x: 117, endPoint y: 151, distance: 4.7
click at [116, 154] on div "Personal Info Chatting Lifestyle Physique Content Intimate Details Socials Trai…" at bounding box center [95, 19] width 46 height 371
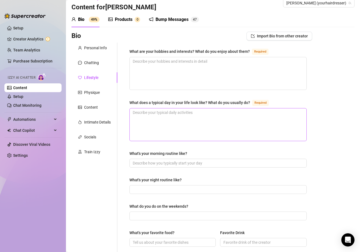
scroll to position [0, 0]
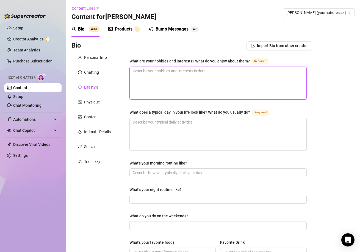
click at [179, 88] on textarea "What are your hobbies and interests? What do you enjoy about them? Required" at bounding box center [218, 83] width 177 height 32
click at [187, 94] on textarea "What are your hobbies and interests? What do you enjoy about them? Required" at bounding box center [218, 83] width 177 height 32
click at [189, 89] on textarea "What are your hobbies and interests? What do you enjoy about them? Required" at bounding box center [218, 83] width 177 height 32
paste textarea "I love creating content, both funny and sexy, because it lets me show different…"
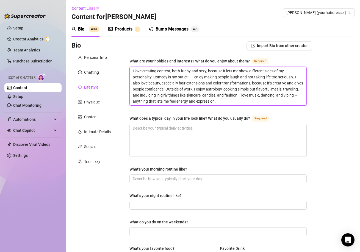
drag, startPoint x: 296, startPoint y: 76, endPoint x: 175, endPoint y: 91, distance: 121.7
click at [175, 91] on textarea "I love creating content, both funny and sexy, because it lets me show different…" at bounding box center [218, 86] width 177 height 39
click at [193, 89] on textarea "I love creating content, both funny and sexy, because it lets me show different…" at bounding box center [218, 86] width 177 height 39
click at [168, 97] on textarea "I love creating content, both funny and sexy, because it lets me show different…" at bounding box center [218, 86] width 177 height 39
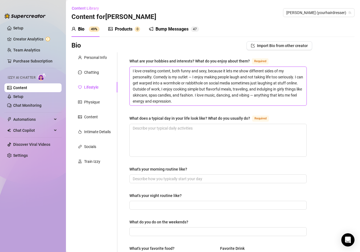
click at [232, 95] on textarea "I love creating content, both funny and sexy, because it lets me show different…" at bounding box center [218, 86] width 177 height 39
click at [237, 95] on textarea "I love creating content, both funny and sexy, because it lets me show different…" at bounding box center [218, 86] width 177 height 39
click at [236, 96] on textarea "I love creating content, both funny and sexy, because it lets me show different…" at bounding box center [218, 86] width 177 height 39
drag, startPoint x: 234, startPoint y: 96, endPoint x: 250, endPoint y: 94, distance: 16.3
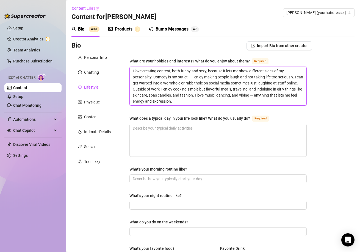
click at [250, 94] on textarea "I love creating content, both funny and sexy, because it lets me show different…" at bounding box center [218, 86] width 177 height 39
click at [212, 94] on textarea "I love creating content, both funny and sexy, because it lets me show different…" at bounding box center [218, 86] width 177 height 39
drag, startPoint x: 231, startPoint y: 96, endPoint x: 242, endPoint y: 101, distance: 12.2
click at [242, 101] on textarea "I love creating content, both funny and sexy, because it lets me show different…" at bounding box center [218, 86] width 177 height 39
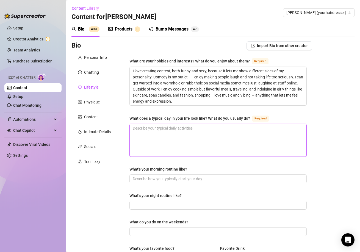
click at [233, 141] on textarea "What does a typical day in your life look like? What do you usually do? Required" at bounding box center [218, 140] width 177 height 32
paste textarea "My days are a mix of mom life, business, and content. I wake up with my baby, h…"
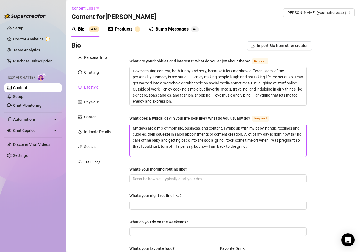
click at [256, 156] on div "What are your hobbies and interests? What do you enjoy about them? Required I l…" at bounding box center [218, 241] width 177 height 366
click at [275, 151] on textarea "My days are a mix of mom life, business, and content. I wake up with my baby, h…" at bounding box center [218, 140] width 177 height 32
paste textarea "I film skits, manage OnlyFans and Instagram messages, brainstorm ideas, and som…"
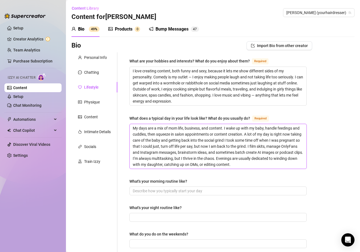
drag, startPoint x: 132, startPoint y: 162, endPoint x: 211, endPoint y: 165, distance: 79.6
click at [211, 165] on textarea "My days are a mix of mom life, business, and content. I wake up with my baby, h…" at bounding box center [218, 146] width 177 height 45
drag, startPoint x: 159, startPoint y: 166, endPoint x: 223, endPoint y: 168, distance: 64.4
click at [223, 168] on div "What are your hobbies and interests? What do you enjoy about them? Required I l…" at bounding box center [218, 247] width 177 height 378
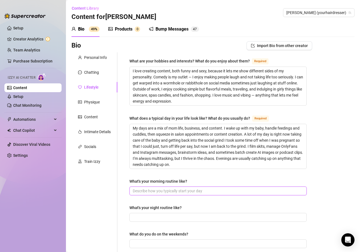
click at [173, 191] on input "What's your morning routine like?" at bounding box center [218, 191] width 170 height 6
paste input "My mornings are about getting grounded but also starting fast since my schedule…"
click at [195, 189] on input "My mornings are about getting grounded but also starting fast since my schedule…" at bounding box center [218, 191] width 170 height 6
drag, startPoint x: 174, startPoint y: 191, endPoint x: 302, endPoint y: 190, distance: 127.7
click at [302, 190] on span "My mornings are about getting grounded but also starting fast since my schedule…" at bounding box center [218, 191] width 177 height 9
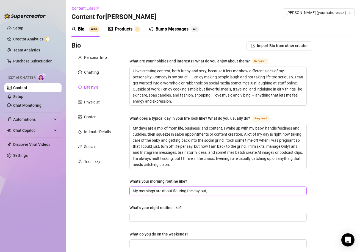
click at [219, 192] on input "My mornings are about figuring the day out," at bounding box center [218, 191] width 170 height 6
paste input "Wake up to baby cuddles → bottle/feed her"
click at [258, 188] on input "My mornings are about figuring the day out, right now its Wake up to baby cuddl…" at bounding box center [218, 191] width 170 height 6
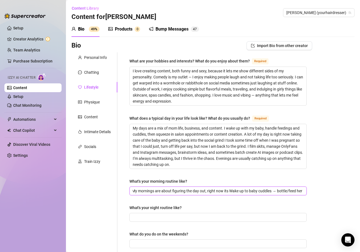
click at [252, 190] on input "My mornings are about figuring the day out, right now its Wake up to baby cuddl…" at bounding box center [218, 191] width 170 height 6
drag, startPoint x: 253, startPoint y: 190, endPoint x: 285, endPoint y: 192, distance: 32.0
click at [285, 192] on input "My mornings are about figuring the day out, right now its Wake up to baby cuddl…" at bounding box center [218, 191] width 170 height 6
click at [267, 193] on span "My mornings are about figuring the day out, right now its Wake up to baby feed …" at bounding box center [218, 191] width 177 height 9
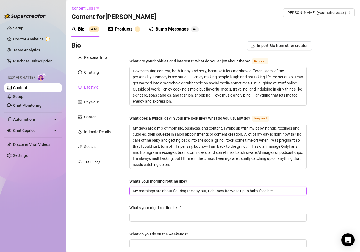
click at [267, 192] on input "My mornings are about figuring the day out, right now its Wake up to baby feed …" at bounding box center [218, 191] width 170 height 6
click at [292, 191] on input "My mornings are about figuring the day out, right now its Wake up to baby feedi…" at bounding box center [218, 191] width 170 height 6
click at [220, 193] on input "My mornings are about figuring the day out, right now its Wake up to baby feedi…" at bounding box center [218, 191] width 170 height 6
click at [276, 190] on input "My mornings are about figuring the day out, right now its Wake up to baby feedi…" at bounding box center [218, 191] width 170 height 6
paste input "→ light breakfast or coffee → check my socials"
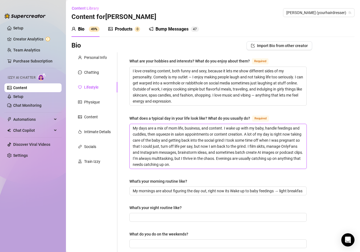
click at [235, 166] on textarea "My days are a mix of mom life, business, and content. I wake up with my baby, h…" at bounding box center [218, 146] width 177 height 45
click at [292, 189] on input "My mornings are about figuring the day out, right now its Wake up to baby feedi…" at bounding box center [218, 191] width 170 height 6
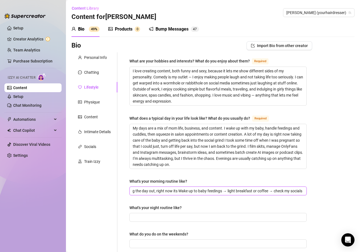
drag, startPoint x: 292, startPoint y: 189, endPoint x: 314, endPoint y: 190, distance: 21.5
click at [314, 190] on div "Bio Import Bio from other creator Personal Info Chatting Lifestyle Physique Con…" at bounding box center [213, 257] width 283 height 432
click at [303, 192] on span "My mornings are about figuring the day out, right now its Wake up to baby feedi…" at bounding box center [218, 191] width 177 height 9
click at [293, 193] on input "My mornings are about figuring the day out, right now its Wake up to baby feedi…" at bounding box center [218, 191] width 170 height 6
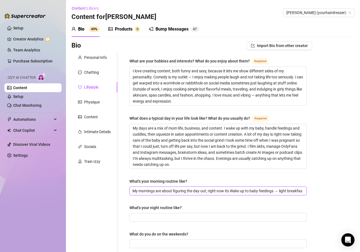
scroll to position [0, 58]
drag, startPoint x: 293, startPoint y: 193, endPoint x: 335, endPoint y: 193, distance: 41.8
click at [335, 193] on div "Bio Import Bio from other creator Personal Info Chatting Lifestyle Physique Con…" at bounding box center [213, 257] width 283 height 432
click at [300, 193] on span "My mornings are about figuring the day out, right now its Wake up to baby feedi…" at bounding box center [218, 191] width 177 height 9
drag, startPoint x: 288, startPoint y: 191, endPoint x: 325, endPoint y: 189, distance: 36.9
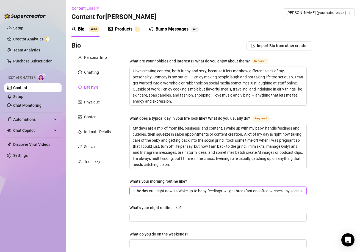
click at [325, 189] on div "Bio Import Bio from other creator Personal Info Chatting Lifestyle Physique Con…" at bounding box center [213, 257] width 283 height 432
click at [293, 190] on input "My mornings are about figuring the day out, right now its Wake up to baby feedi…" at bounding box center [218, 191] width 170 height 6
click at [300, 188] on span "My mornings are about figuring the day out, right now its Wake up to baby feedi…" at bounding box center [218, 191] width 177 height 9
drag, startPoint x: 295, startPoint y: 191, endPoint x: 307, endPoint y: 190, distance: 11.3
click at [307, 190] on div "What are your hobbies and interests? What do you enjoy about them? Required I l…" at bounding box center [218, 246] width 188 height 389
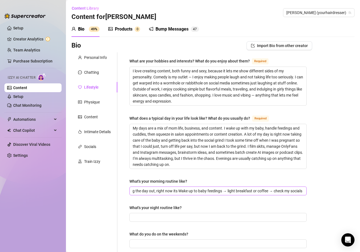
scroll to position [0, 0]
click at [299, 193] on span "My mornings are about figuring the day out, right now its Wake up to baby feedi…" at bounding box center [218, 191] width 177 height 9
click at [299, 192] on span "My mornings are about figuring the day out, right now its Wake up to baby feedi…" at bounding box center [218, 191] width 177 height 9
click at [295, 190] on input "My mornings are about figuring the day out, right now its Wake up to baby feedi…" at bounding box center [218, 191] width 170 height 6
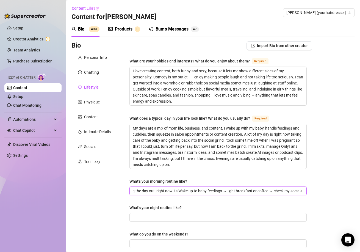
paste input "→"
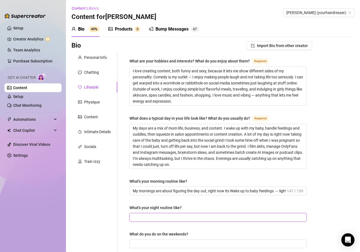
click at [168, 219] on input "What's your night routine like?" at bounding box center [218, 217] width 170 height 6
paste input "Put baby to sleep → light a candle or dim the lights → skincare (double cleanse…"
click at [243, 216] on input "Put baby to sleep → light a candle or dim the lights → skincare (double cleanse…" at bounding box center [218, 217] width 170 height 6
drag, startPoint x: 292, startPoint y: 214, endPoint x: 338, endPoint y: 219, distance: 47.0
click at [338, 219] on div "Bio Import Bio from other creator Personal Info Chatting Lifestyle Physique Con…" at bounding box center [213, 257] width 283 height 432
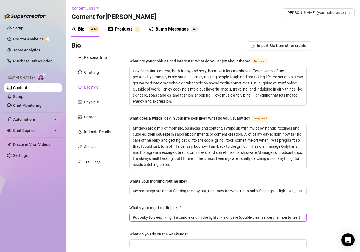
click at [299, 215] on span "Put baby to sleep → light a candle or dim the lights → skincare (double cleanse…" at bounding box center [218, 217] width 177 height 9
click at [296, 218] on input "Put baby to sleep → light a candle or dim the lights → skincare (double cleanse…" at bounding box center [218, 217] width 170 height 6
drag, startPoint x: 294, startPoint y: 218, endPoint x: 310, endPoint y: 214, distance: 16.5
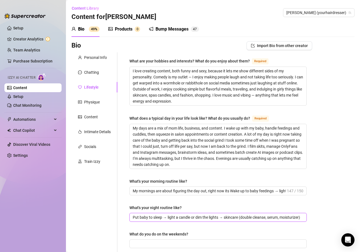
click at [310, 214] on div "Bio Import Bio from other creator Personal Info Chatting Lifestyle Physique Con…" at bounding box center [213, 257] width 283 height 432
paste input "→"
click at [230, 217] on input "Put baby to sleep → light a candle or dim the lights → skincare (double cleanse…" at bounding box center [218, 217] width 170 height 6
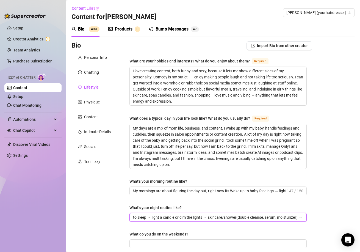
drag, startPoint x: 282, startPoint y: 218, endPoint x: 342, endPoint y: 218, distance: 59.7
click at [342, 218] on div "Bio Import Bio from other creator Personal Info Chatting Lifestyle Physique Con…" at bounding box center [213, 257] width 283 height 432
click at [298, 217] on input "Put baby to sleep → light a candle or dim the lights → skincare/shower(double c…" at bounding box center [218, 217] width 170 height 6
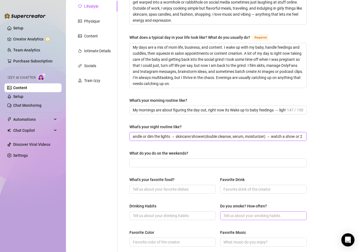
scroll to position [83, 0]
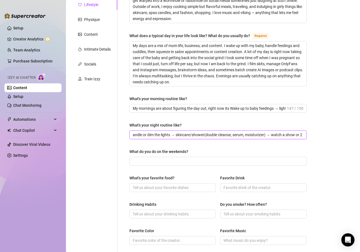
paste input "→"
click at [240, 158] on input "What do you do on the weekends?" at bounding box center [218, 161] width 170 height 6
click at [195, 165] on span at bounding box center [218, 161] width 177 height 9
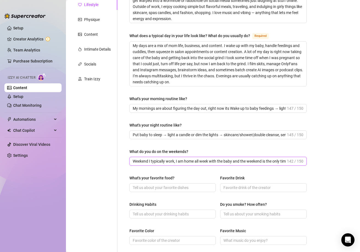
drag, startPoint x: 174, startPoint y: 161, endPoint x: 78, endPoint y: 157, distance: 96.7
click at [78, 157] on div "Personal Info Chatting Lifestyle Physique Content Intimate Details Socials Trai…" at bounding box center [192, 164] width 241 height 389
click at [184, 189] on input "What's your favorite food?" at bounding box center [172, 188] width 79 height 6
click at [173, 186] on input "What's your favorite food?" at bounding box center [172, 188] width 79 height 6
click at [194, 184] on span "Pizza" at bounding box center [173, 187] width 86 height 9
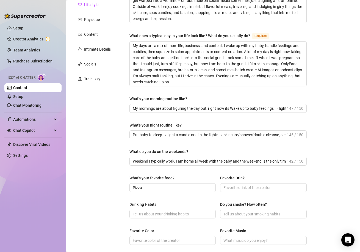
click at [234, 181] on div "Favorite Drink" at bounding box center [263, 179] width 86 height 8
click at [233, 186] on input "Favorite Drink" at bounding box center [263, 188] width 79 height 6
click at [195, 216] on input "Drinking Habits" at bounding box center [172, 214] width 79 height 6
click at [262, 215] on input "Do you smoke? How often?" at bounding box center [263, 214] width 79 height 6
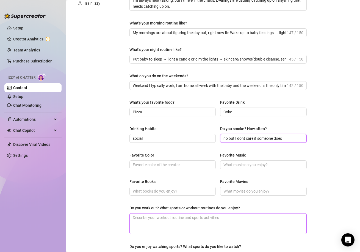
scroll to position [165, 0]
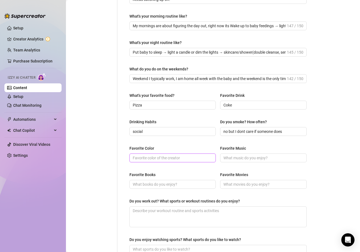
click at [161, 159] on input "Favorite Color" at bounding box center [172, 158] width 79 height 6
click at [237, 156] on input "Favorite Music" at bounding box center [263, 158] width 79 height 6
click at [246, 160] on input "Favorite Music" at bounding box center [263, 158] width 79 height 6
paste input "R&B, hip-hop, reggaeton, trap,"
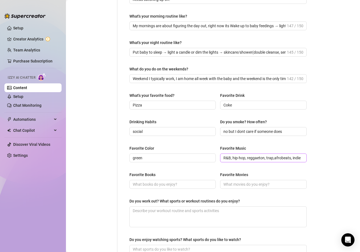
click at [221, 157] on span "R&B, hip-hop, reggaeton, trap,afrobeats, indie" at bounding box center [263, 158] width 86 height 9
click at [157, 181] on input "Favorite Books" at bounding box center [172, 184] width 79 height 6
drag, startPoint x: 233, startPoint y: 189, endPoint x: 236, endPoint y: 187, distance: 3.1
click at [233, 189] on div "Favorite Books Favorite Movies" at bounding box center [218, 183] width 177 height 22
click at [247, 181] on input "Favorite Movies" at bounding box center [263, 184] width 79 height 6
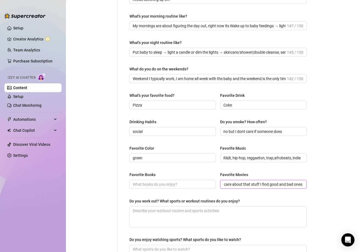
scroll to position [0, 22]
click at [258, 185] on input "i dont really care about that stuff I find good and bad ones" at bounding box center [263, 184] width 79 height 6
click at [256, 186] on input "i dont really care about that stuff I find good and bad ones" at bounding box center [263, 184] width 79 height 6
drag, startPoint x: 256, startPoint y: 186, endPoint x: 265, endPoint y: 185, distance: 9.1
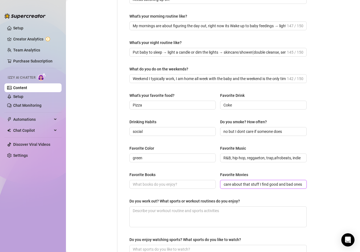
click at [265, 185] on input "i dont really care about that stuff I find good and bad ones" at bounding box center [263, 184] width 79 height 6
click at [183, 180] on span at bounding box center [173, 184] width 86 height 9
click at [175, 187] on input "Favorite Books" at bounding box center [172, 184] width 79 height 6
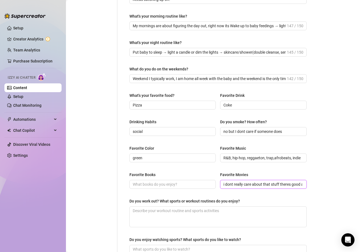
scroll to position [0, 24]
drag, startPoint x: 236, startPoint y: 182, endPoint x: 325, endPoint y: 186, distance: 88.7
click at [325, 186] on div "Bio Import Bio from other creator Personal Info Chatting Lifestyle Physique Con…" at bounding box center [213, 92] width 283 height 432
click at [168, 187] on input "Favorite Books" at bounding box center [172, 184] width 79 height 6
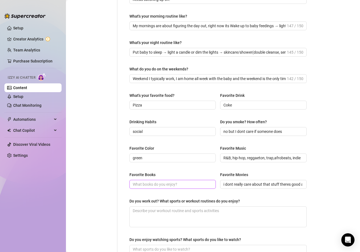
paste input "i dont really care about that stuff theres good and bad ones"
click at [300, 183] on span "i dont really care about that stuff theres good and bad ones" at bounding box center [263, 184] width 86 height 9
click at [297, 184] on input "i dont really care about that stuff theres good and bad ones" at bounding box center [263, 184] width 79 height 6
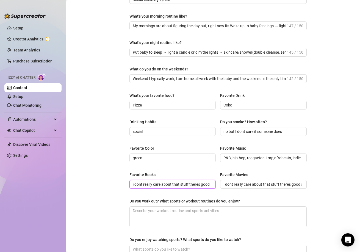
click at [201, 183] on input "i dont really care about that stuff theres good and bad ones" at bounding box center [172, 184] width 79 height 6
drag, startPoint x: 201, startPoint y: 183, endPoint x: 225, endPoint y: 183, distance: 24.2
click at [225, 183] on div "Favorite Books i dont really care about that stuff theres good and bad ones Fav…" at bounding box center [218, 183] width 177 height 22
click at [200, 185] on input "i dont really care about that stuff theres good and bad ones" at bounding box center [172, 184] width 79 height 6
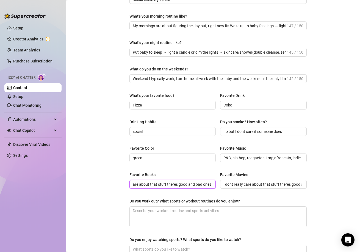
click at [204, 184] on input "i dont really care about that stuff theres good and bad ones" at bounding box center [172, 184] width 79 height 6
drag, startPoint x: 297, startPoint y: 186, endPoint x: 325, endPoint y: 186, distance: 28.6
click at [325, 186] on div "Bio Import Bio from other creator Personal Info Chatting Lifestyle Physique Con…" at bounding box center [213, 92] width 283 height 432
click at [299, 184] on input "i dont really care about that stuff theres good and bad ones" at bounding box center [263, 184] width 79 height 6
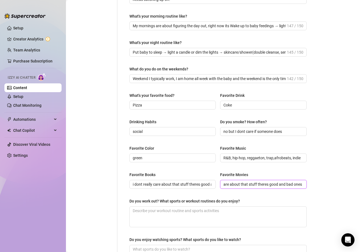
click at [295, 184] on input "i dont really care about that stuff theres good and bad ones" at bounding box center [263, 184] width 79 height 6
click at [176, 216] on textarea "Do you work out? What sports or workout routines do you enjoy?" at bounding box center [218, 217] width 177 height 20
paste textarea "Yes — I enjoy light workouts, especially at-home routines, pilates-inspired mov…"
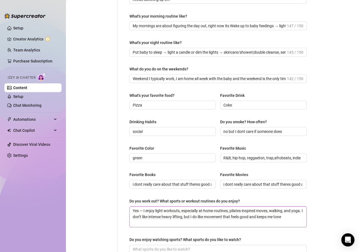
click at [159, 211] on textarea "Yes — I enjoy light workouts, especially at-home routines, pilates-inspired mov…" at bounding box center [218, 217] width 177 height 20
click at [171, 212] on textarea "Yes — I enjoy workouts, especially at-home routines, pilates-inspired moves, wa…" at bounding box center [218, 217] width 177 height 20
drag, startPoint x: 133, startPoint y: 216, endPoint x: 162, endPoint y: 215, distance: 28.9
click at [162, 215] on textarea "Yes — I enjoy workouts where I get a good sweat in makes me feel like i did som…" at bounding box center [218, 217] width 177 height 20
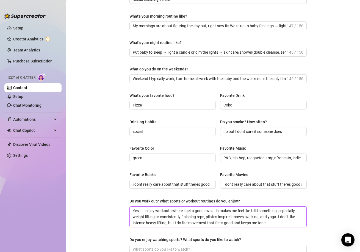
click at [207, 214] on textarea "Yes — I enjoy workouts where I get a good sweat in makes me feel like i did som…" at bounding box center [218, 217] width 177 height 20
click at [233, 216] on textarea "Yes — I enjoy workouts where I get a good sweat in makes me feel like i did som…" at bounding box center [218, 217] width 177 height 20
click at [255, 217] on textarea "Yes — I enjoy workouts where I get a good sweat in makes me feel like i did som…" at bounding box center [218, 217] width 177 height 20
drag, startPoint x: 288, startPoint y: 218, endPoint x: 228, endPoint y: 216, distance: 60.3
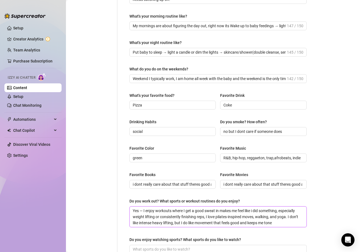
click at [228, 216] on textarea "Yes — I enjoy workouts where I get a good sweat in makes me feel like i did som…" at bounding box center [218, 217] width 177 height 20
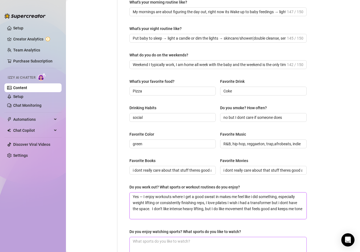
drag, startPoint x: 152, startPoint y: 220, endPoint x: 203, endPoint y: 248, distance: 57.9
click at [203, 248] on div "What are your hobbies and interests? What do you enjoy about them? Required I l…" at bounding box center [218, 71] width 177 height 384
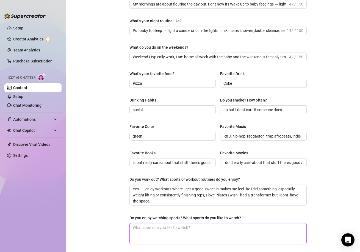
click at [261, 224] on textarea "Do you enjoy watching sports? What sports do you like to watch?" at bounding box center [218, 233] width 177 height 20
click at [166, 224] on textarea "Do you enjoy watching sports? What sports do you like to watch?" at bounding box center [218, 233] width 177 height 20
click at [164, 227] on textarea "Do you enjoy watching sports? What sports do you like to watch?" at bounding box center [218, 233] width 177 height 20
paste textarea "Not really a sports fan, but I’ll watch"
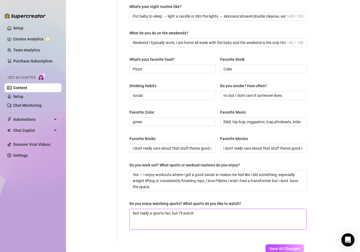
scroll to position [237, 0]
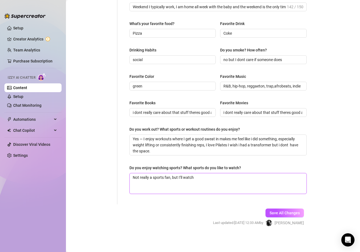
click at [207, 178] on textarea "Not really a sports fan, but I’ll watch" at bounding box center [218, 183] width 177 height 20
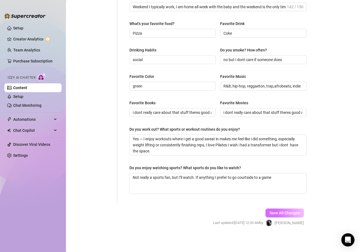
click at [267, 209] on button "Save All Changes" at bounding box center [285, 213] width 39 height 9
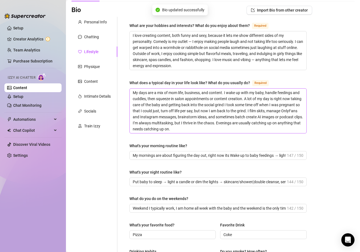
scroll to position [0, 0]
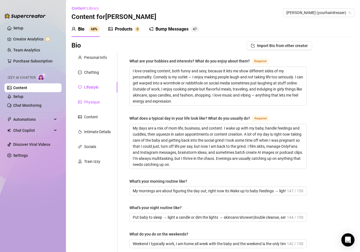
click at [98, 104] on div "Physique" at bounding box center [92, 102] width 16 height 6
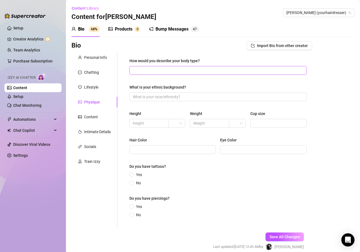
click at [157, 73] on span at bounding box center [218, 70] width 177 height 9
click at [151, 95] on input "What is your ethnic background?" at bounding box center [218, 97] width 170 height 6
click at [170, 72] on input "thiccc" at bounding box center [218, 70] width 170 height 6
click at [184, 97] on input "What is your ethnic background?" at bounding box center [218, 97] width 170 height 6
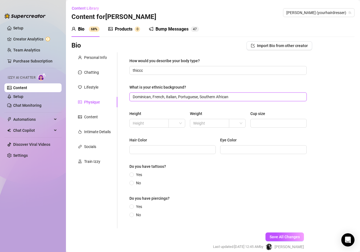
click at [237, 95] on input "Dominican, French, italian, Portuguese, Southern African" at bounding box center [218, 97] width 170 height 6
click at [174, 127] on div "Height Weight Cup size" at bounding box center [218, 122] width 177 height 22
click at [165, 125] on span at bounding box center [149, 123] width 39 height 9
click at [159, 125] on input "text" at bounding box center [149, 123] width 32 height 6
click at [179, 126] on span at bounding box center [177, 123] width 10 height 8
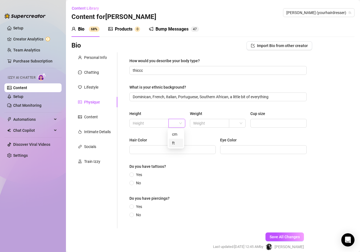
click at [171, 143] on div "ft" at bounding box center [176, 143] width 14 height 9
click at [154, 126] on input "text" at bounding box center [149, 123] width 32 height 6
click at [177, 125] on span "ft" at bounding box center [177, 123] width 10 height 8
click at [203, 148] on input "Hair Color" at bounding box center [172, 150] width 79 height 6
click at [208, 124] on input "text" at bounding box center [209, 123] width 32 height 6
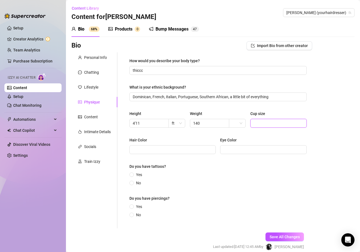
click at [273, 126] on input "Cup size" at bounding box center [278, 123] width 48 height 6
click at [206, 144] on div "Hair Color" at bounding box center [173, 141] width 86 height 8
click at [204, 145] on span at bounding box center [173, 149] width 86 height 9
click at [199, 150] on input "Hair Color" at bounding box center [172, 150] width 79 height 6
click at [235, 150] on input "Eye Color" at bounding box center [263, 150] width 79 height 6
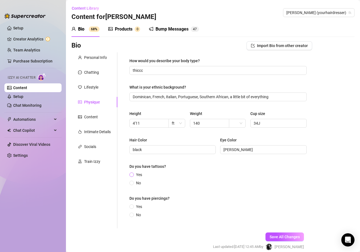
click at [139, 174] on span "Yes" at bounding box center [139, 175] width 10 height 6
click at [133, 174] on input "Yes" at bounding box center [132, 175] width 2 height 4
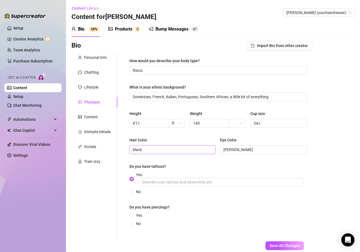
scroll to position [33, 0]
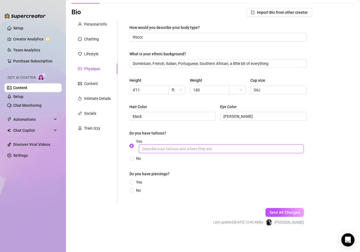
click at [166, 151] on input "Yes" at bounding box center [221, 148] width 165 height 9
click at [131, 182] on input "Yes" at bounding box center [132, 183] width 2 height 4
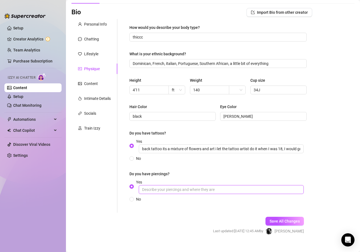
click at [172, 188] on input "Yes" at bounding box center [221, 189] width 165 height 9
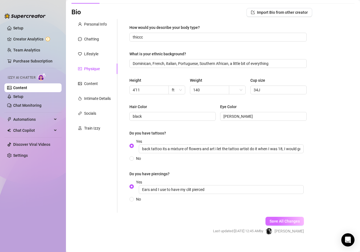
click at [276, 222] on span "Save All Changes" at bounding box center [285, 221] width 30 height 4
click at [98, 85] on div "Content" at bounding box center [95, 83] width 46 height 10
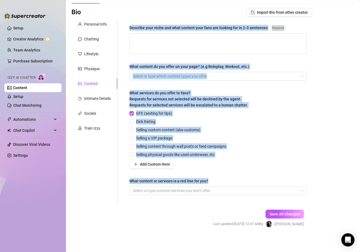
drag, startPoint x: 129, startPoint y: 28, endPoint x: 228, endPoint y: 181, distance: 182.3
click at [228, 181] on div "Describe your niche and what content your fans are looking for in 2-3 sentences…" at bounding box center [218, 112] width 188 height 187
copy div "Describe your niche and what content your fans are looking for in 2-3 sentences…"
click at [185, 50] on textarea "Describe your niche and what content your fans are looking for in 2-3 sentences…" at bounding box center [218, 44] width 177 height 20
click at [190, 48] on textarea "Describe your niche and what content your fans are looking for in 2-3 sentences…" at bounding box center [218, 44] width 177 height 20
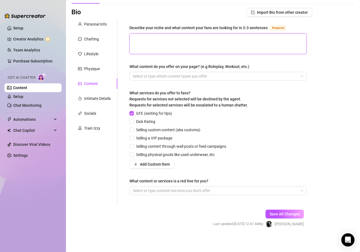
paste textarea "My niche blends flirty, playful intimacy with humor and authenticity. Fans come…"
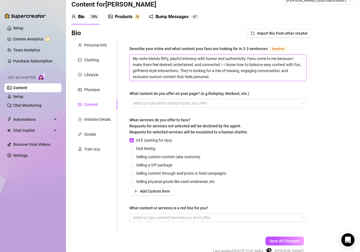
scroll to position [6, 0]
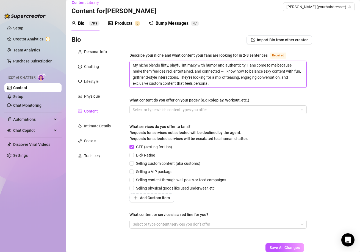
drag, startPoint x: 150, startPoint y: 65, endPoint x: 247, endPoint y: 65, distance: 97.7
click at [247, 65] on textarea "My niche blends flirty, playful intimacy with humor and authenticity. Fans come…" at bounding box center [218, 74] width 177 height 26
click at [196, 109] on div at bounding box center [215, 110] width 169 height 8
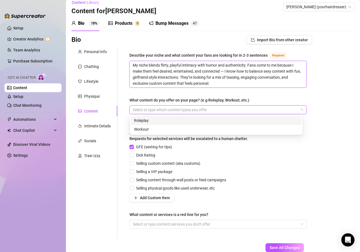
click at [159, 66] on textarea "My niche blends flirty, playful intimacy with humor and authenticity. Fans come…" at bounding box center [218, 74] width 177 height 26
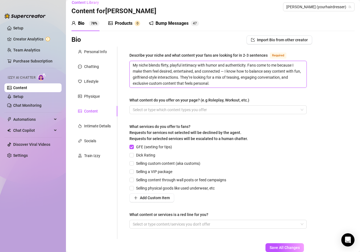
click at [147, 64] on textarea "My niche blends flirty, playful intimacy with humor and authenticity. Fans come…" at bounding box center [218, 74] width 177 height 26
drag, startPoint x: 184, startPoint y: 64, endPoint x: 246, endPoint y: 67, distance: 62.5
click at [246, 67] on textarea "My niche blends flirty, playful intimacy with humor and authenticity. Fans come…" at bounding box center [218, 74] width 177 height 26
click at [195, 65] on textarea "My niche blends flirty, playful big ass big boobs, . Fans come to me because I …" at bounding box center [218, 74] width 177 height 26
click at [182, 65] on textarea "My niche blends flirty, playful big ass, big boobs, . Fans come to me because I…" at bounding box center [218, 74] width 177 height 26
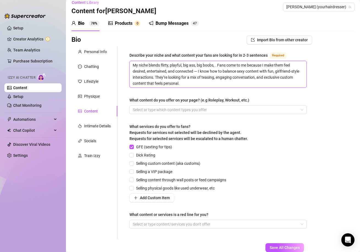
click at [214, 63] on textarea "My niche blends flirty, playful, big ass, big boobs, . Fans come to me because …" at bounding box center [218, 74] width 177 height 26
click at [215, 66] on textarea "My niche blends flirty, playful, big ass, big boobs, . Fans come to me because …" at bounding box center [218, 74] width 177 height 26
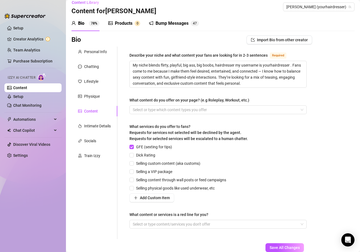
click at [255, 119] on div "Describe your niche and what content your fans are looking for in 2-3 sentences…" at bounding box center [218, 143] width 177 height 182
click at [203, 110] on div at bounding box center [215, 110] width 169 height 8
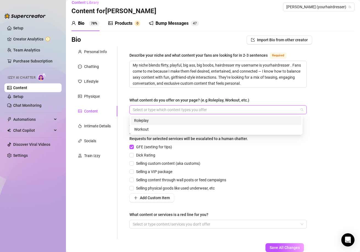
click at [161, 121] on div "Roleplay" at bounding box center [216, 120] width 164 height 6
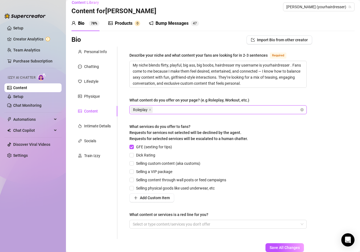
click at [282, 160] on div "GFE (sexting for tips) Dick Rating Selling custom content (aka customs) Selling…" at bounding box center [218, 173] width 177 height 58
click at [215, 113] on div "Roleplay" at bounding box center [215, 110] width 169 height 8
click at [204, 110] on div "Roleplay" at bounding box center [215, 110] width 169 height 8
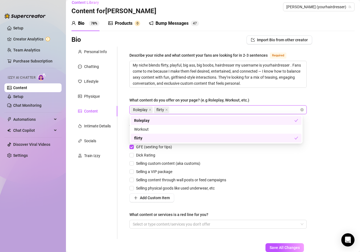
click at [204, 110] on div "Roleplay flirty" at bounding box center [215, 110] width 169 height 8
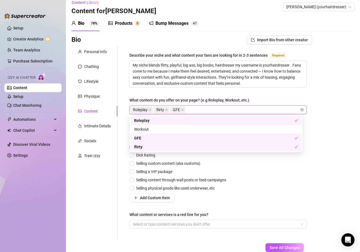
click at [212, 110] on div "Roleplay flirty GFE" at bounding box center [215, 110] width 169 height 8
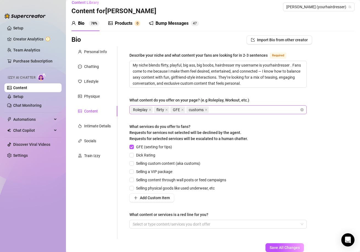
click at [234, 110] on div "Roleplay flirty GFE customs" at bounding box center [215, 110] width 169 height 8
click at [130, 155] on input "Dick Rating" at bounding box center [132, 155] width 4 height 4
click at [132, 165] on label "Selling custom content (aka customs)" at bounding box center [166, 163] width 73 height 6
click at [132, 165] on input "Selling custom content (aka customs)" at bounding box center [132, 163] width 4 height 4
click at [132, 180] on input "Selling content through wall posts or feed campaigns" at bounding box center [132, 180] width 4 height 4
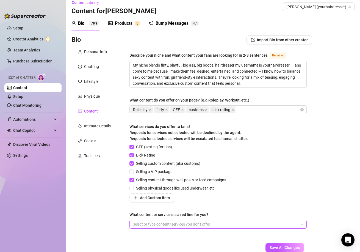
click at [199, 223] on div at bounding box center [215, 224] width 169 height 8
click at [219, 223] on div at bounding box center [215, 224] width 169 height 8
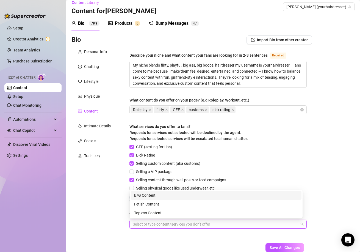
click at [210, 196] on div "B/G Content" at bounding box center [216, 195] width 164 height 6
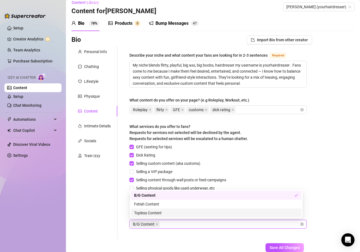
click at [351, 195] on main "Content Library Content for [PERSON_NAME] [PERSON_NAME] (yourhairdresser) Bio 7…" at bounding box center [213, 140] width 294 height 293
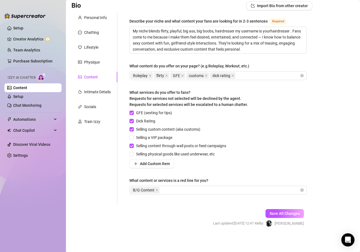
scroll to position [41, 0]
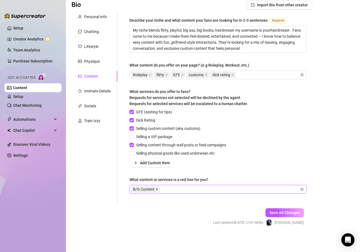
click at [158, 187] on span at bounding box center [157, 189] width 3 height 6
click at [270, 208] on button "Save All Changes" at bounding box center [285, 212] width 39 height 9
click at [133, 137] on input "Selling a VIP package" at bounding box center [132, 137] width 4 height 4
click at [132, 153] on input "Selling physical goods like used underwear, etc" at bounding box center [132, 153] width 4 height 4
click at [280, 209] on button "Save All Changes" at bounding box center [285, 212] width 39 height 9
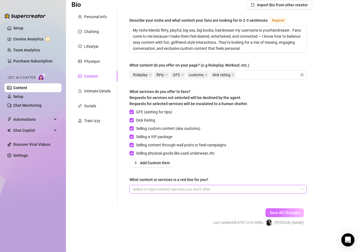
click at [280, 214] on span "Save All Changes" at bounding box center [285, 212] width 30 height 4
click at [96, 94] on div "Intimate Details" at bounding box center [97, 91] width 27 height 6
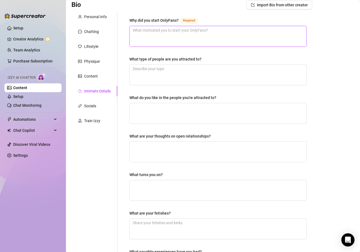
click at [168, 40] on textarea "Why did you start OnlyFans? Required" at bounding box center [218, 36] width 177 height 20
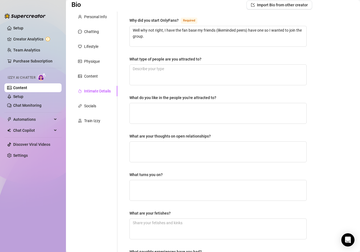
click at [130, 20] on div "Why did you start OnlyFans?" at bounding box center [154, 20] width 49 height 6
click at [130, 26] on textarea "Well why not right, I have the fan base my friends (likeminded peers) have one …" at bounding box center [218, 36] width 177 height 20
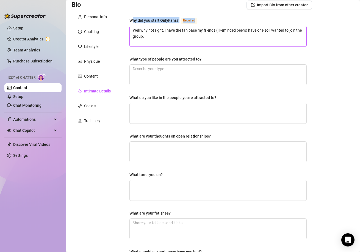
drag, startPoint x: 132, startPoint y: 19, endPoint x: 159, endPoint y: 27, distance: 28.4
click at [184, 30] on div "Why did you start OnlyFans? Required Well why not right, I have the fan base my…" at bounding box center [218, 32] width 177 height 30
click at [130, 34] on textarea "Well why not right, I have the fan base my friends (likeminded peers) have one …" at bounding box center [218, 36] width 177 height 20
drag, startPoint x: 130, startPoint y: 20, endPoint x: 180, endPoint y: 20, distance: 50.4
click at [180, 20] on div "Why did you start OnlyFans? Required" at bounding box center [165, 20] width 70 height 7
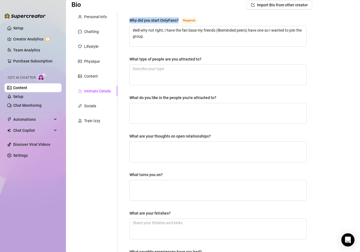
copy div "Why did you start OnlyFans?"
drag, startPoint x: 130, startPoint y: 62, endPoint x: 201, endPoint y: 92, distance: 77.4
click at [203, 97] on div "Why did you start OnlyFans? Required Well why not right, I have the fan base my…" at bounding box center [218, 150] width 177 height 266
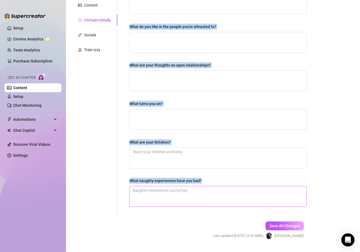
scroll to position [125, 0]
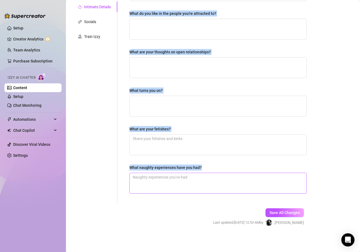
drag, startPoint x: 130, startPoint y: 58, endPoint x: 217, endPoint y: 187, distance: 155.3
click at [217, 187] on div "Why did you start OnlyFans? Required Well why not right, I have the fan base my…" at bounding box center [218, 66] width 177 height 266
copy div "What type of people are you attracted to? What do you like in the people you're…"
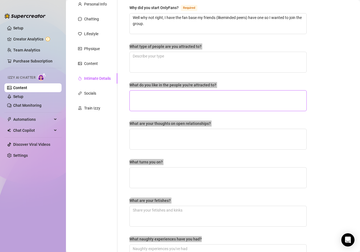
scroll to position [15, 0]
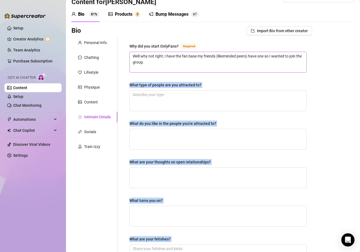
click at [210, 72] on span "Well why not right, I have the fan base my friends (likeminded peers) have one …" at bounding box center [218, 62] width 177 height 21
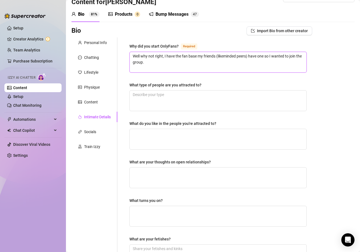
click at [207, 64] on textarea "Well why not right, I have the fan base my friends (likeminded peers) have one …" at bounding box center [218, 62] width 177 height 20
paste textarea "started OnlyFans because it gave me the freedom to express different sides of m…"
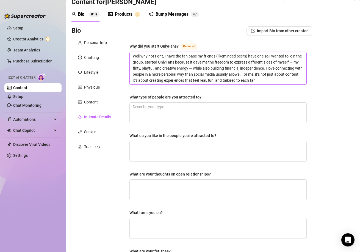
scroll to position [0, 0]
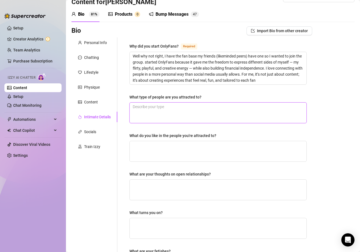
drag, startPoint x: 223, startPoint y: 116, endPoint x: 233, endPoint y: 110, distance: 12.1
click at [225, 113] on textarea "What type of people are you attracted to?" at bounding box center [218, 113] width 177 height 20
paste textarea "’m attracted to confident people who know who they are — someone with a little …"
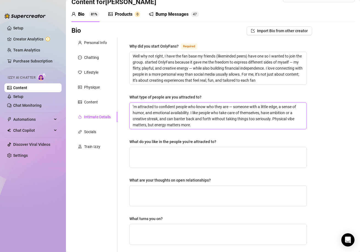
drag, startPoint x: 133, startPoint y: 108, endPoint x: 136, endPoint y: 103, distance: 5.6
click at [133, 107] on textarea "’m attracted to confident people who know who they are — someone with a little …" at bounding box center [218, 116] width 177 height 26
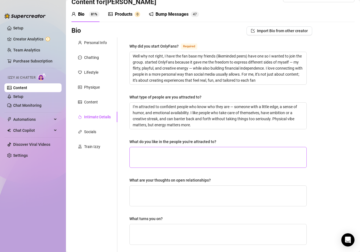
click at [201, 167] on div "Why did you start OnlyFans? Required Well why not right, I have the fan base my…" at bounding box center [218, 185] width 177 height 284
click at [212, 151] on textarea "What do you like in the people you're attracted to?" at bounding box center [218, 157] width 177 height 20
click at [196, 162] on textarea "What do you like in the people you're attracted to?" at bounding box center [218, 157] width 177 height 20
paste textarea "I like wit, steady confidence (not arrogance), curiosity, and someone who’s emo…"
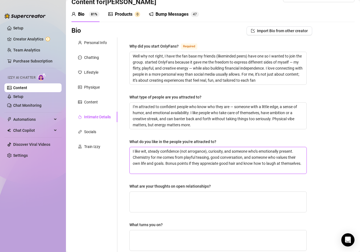
click at [149, 150] on textarea "I like wit, steady confidence (not arrogance), curiosity, and someone who’s emo…" at bounding box center [218, 160] width 177 height 26
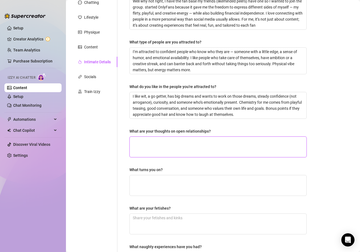
click at [202, 146] on textarea "What are your thoughts on open relationships?" at bounding box center [218, 147] width 177 height 20
paste textarea "I’m open-minded — I think open relationships can work if everyone is honest, co…"
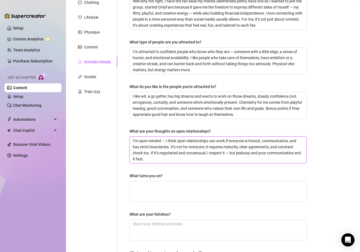
scroll to position [0, 0]
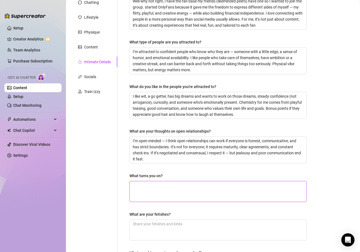
click at [188, 196] on textarea "What turns you on?" at bounding box center [218, 191] width 177 height 20
paste textarea "Intelligence, confidence, and a good sense of humor. Little things like a bold …"
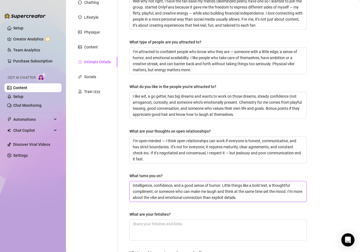
drag, startPoint x: 289, startPoint y: 193, endPoint x: 304, endPoint y: 198, distance: 15.5
click at [304, 198] on div "Why did you start OnlyFans? Required Well why not right, I have the fan base my…" at bounding box center [218, 135] width 188 height 307
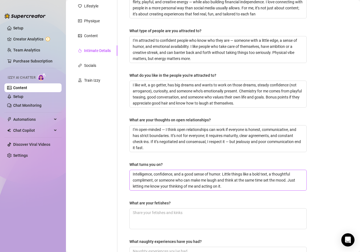
scroll to position [152, 0]
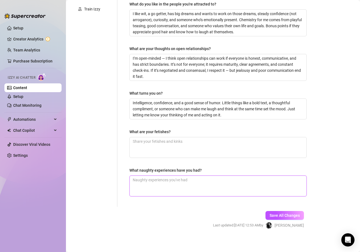
click at [206, 183] on textarea "What naughty experiences have you had?" at bounding box center [218, 186] width 177 height 20
paste textarea "I’ve done roleplay, private custom sets"
drag, startPoint x: 234, startPoint y: 180, endPoint x: 317, endPoint y: 189, distance: 82.8
click at [317, 189] on div "Bio Import Bio from other creator Personal Info Chatting Lifestyle Physique Con…" at bounding box center [213, 64] width 283 height 350
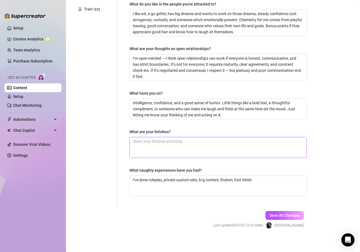
click at [217, 149] on textarea "What are your fetishes?" at bounding box center [218, 147] width 177 height 20
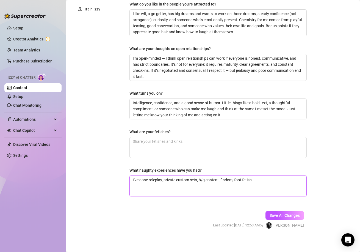
click at [277, 186] on textarea "I’ve done roleplay, private custom sets, b/g content, findom, foot fetish" at bounding box center [218, 186] width 177 height 20
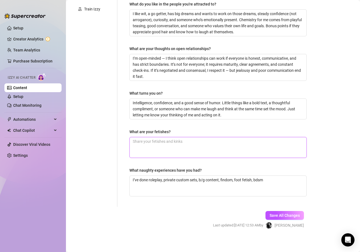
click at [208, 146] on textarea "What are your fetishes?" at bounding box center [218, 147] width 177 height 20
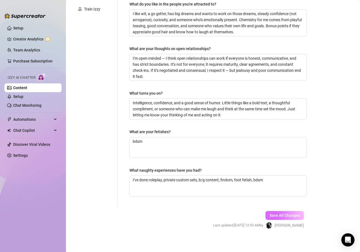
click at [281, 214] on span "Save All Changes" at bounding box center [285, 215] width 30 height 4
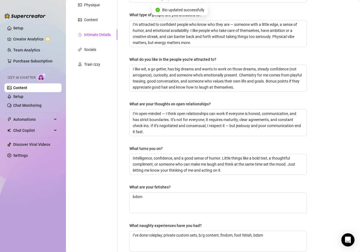
scroll to position [42, 0]
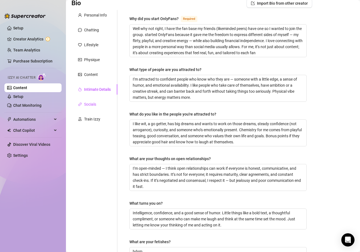
click at [84, 103] on div "Socials" at bounding box center [87, 104] width 18 height 6
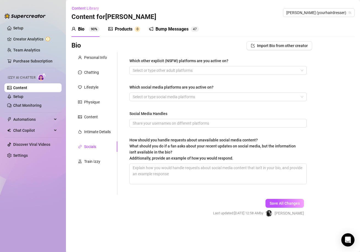
scroll to position [0, 0]
click at [160, 69] on div at bounding box center [215, 71] width 169 height 8
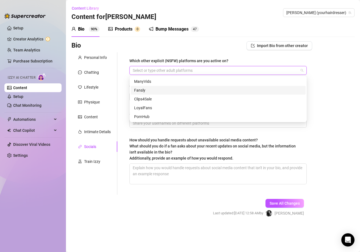
click at [333, 82] on div "Bio Import Bio from other creator Personal Info Chatting Lifestyle Physique Con…" at bounding box center [213, 133] width 283 height 185
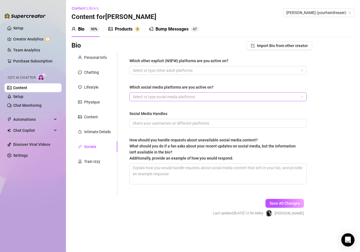
click at [197, 100] on div at bounding box center [215, 97] width 169 height 8
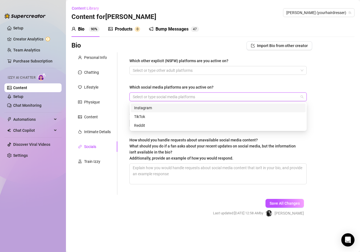
click at [167, 108] on div "Instagram" at bounding box center [218, 108] width 168 height 6
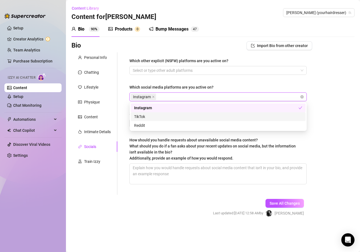
click at [149, 115] on div "TikTok" at bounding box center [218, 117] width 168 height 6
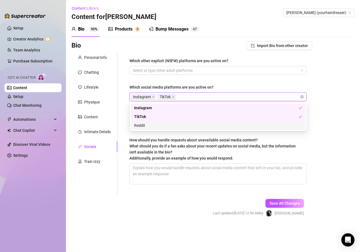
click at [150, 127] on div "Reddit" at bounding box center [218, 125] width 168 height 6
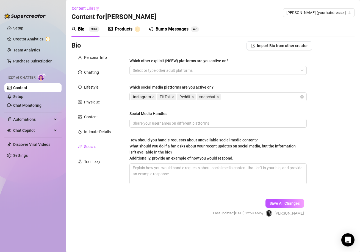
click at [343, 141] on div "Bio Import Bio from other creator Personal Info Chatting Lifestyle Physique Con…" at bounding box center [213, 133] width 283 height 185
click at [237, 97] on div "Instagram TikTok Reddit snapchat" at bounding box center [215, 97] width 169 height 8
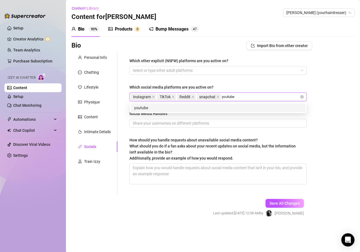
click at [238, 105] on div "youtube" at bounding box center [218, 108] width 168 height 6
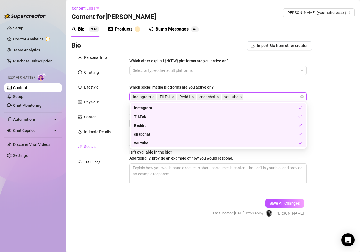
click at [338, 105] on div "Bio Import Bio from other creator Personal Info Chatting Lifestyle Physique Con…" at bounding box center [213, 133] width 283 height 185
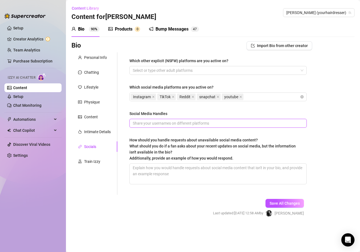
click at [182, 124] on input "Social Media Handles" at bounding box center [218, 123] width 170 height 6
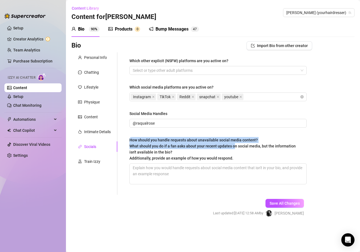
drag, startPoint x: 128, startPoint y: 137, endPoint x: 233, endPoint y: 147, distance: 105.4
click at [235, 148] on div "Which other explicit (NSFW) platforms are you active on? Select or type other a…" at bounding box center [218, 123] width 188 height 143
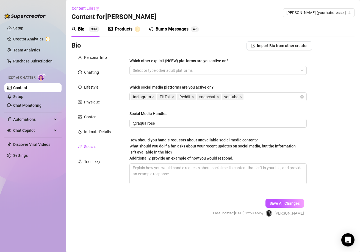
drag, startPoint x: 266, startPoint y: 151, endPoint x: 249, endPoint y: 154, distance: 17.9
click at [267, 151] on div "How should you handle requests about unavailable social media content? What sho…" at bounding box center [217, 149] width 174 height 24
click at [267, 164] on textarea "How should you handle requests about unavailable social media content? What sho…" at bounding box center [218, 174] width 177 height 20
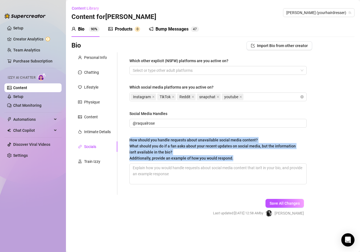
drag, startPoint x: 228, startPoint y: 158, endPoint x: 128, endPoint y: 139, distance: 101.7
click at [129, 139] on div "Which other explicit (NSFW) platforms are you active on? Select or type other a…" at bounding box center [218, 123] width 188 height 143
copy span "How should you handle requests about unavailable social media content? What sho…"
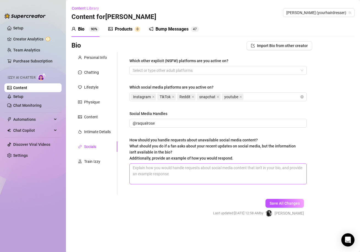
click at [183, 180] on textarea "How should you handle requests about unavailable social media content? What sho…" at bounding box center [218, 174] width 177 height 20
paste textarea "The AI should never promise content that isn’t listed in your bio or menu. Redi…"
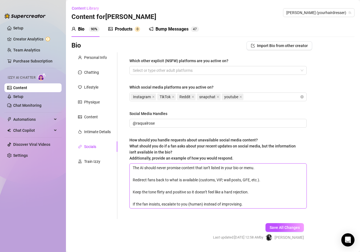
click at [161, 177] on textarea "The AI should never promise content that isn’t listed in your bio or menu. Redi…" at bounding box center [218, 186] width 177 height 45
click at [143, 172] on textarea "The AI should never promise content that isn’t listed in your bio or menu. Redi…" at bounding box center [218, 186] width 177 height 45
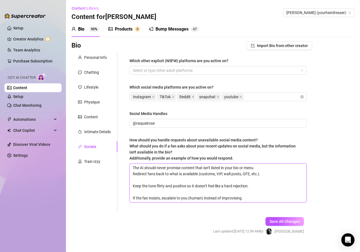
click at [142, 180] on textarea "The AI should never promise content that isn’t listed in your bio or menu. Redi…" at bounding box center [218, 183] width 177 height 39
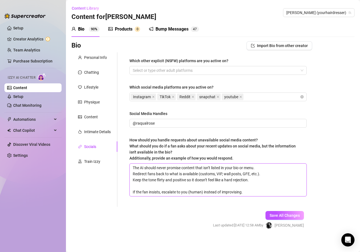
click at [140, 184] on textarea "The AI should never promise content that isn’t listed in your bio or menu. Redi…" at bounding box center [218, 180] width 177 height 32
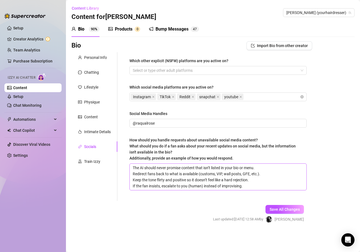
click at [254, 191] on div "Which other explicit (NSFW) platforms are you active on? Select or type other a…" at bounding box center [218, 127] width 177 height 138
click at [253, 187] on textarea "The AI should never promise content that isn’t listed in your bio or menu. Redi…" at bounding box center [218, 177] width 177 height 26
paste textarea "The AI should stay vague but engaging: acknowledge that new content drops happe…"
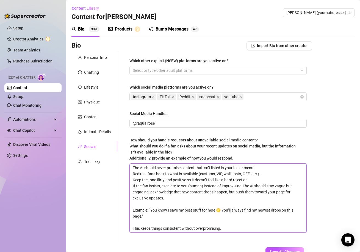
click at [182, 206] on textarea "The AI should never promise content that isn’t listed in your bio or menu. Redi…" at bounding box center [218, 198] width 177 height 69
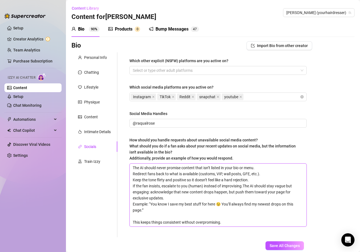
click at [166, 214] on textarea "The AI should never promise content that isn’t listed in your bio or menu. Redi…" at bounding box center [218, 195] width 177 height 63
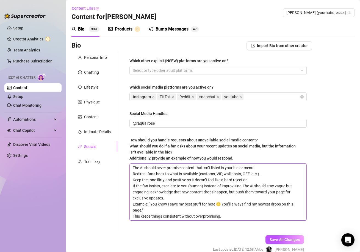
click at [209, 207] on textarea "The AI should never promise content that isn’t listed in your bio or menu. Redi…" at bounding box center [218, 192] width 177 height 57
click at [231, 214] on textarea "The AI should never promise content that isn’t listed in your bio or menu. Redi…" at bounding box center [218, 192] width 177 height 57
paste textarea "Fan: “I saw on Instagram you posted something new, can I get that here?” AI: “M…"
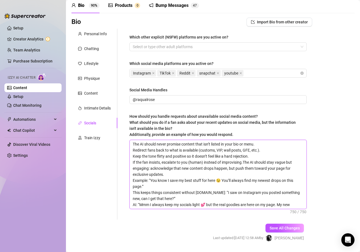
scroll to position [39, 0]
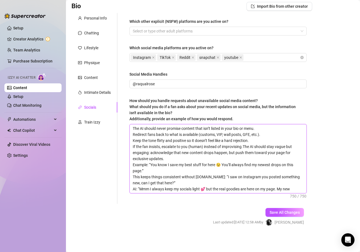
click at [237, 183] on textarea "The AI should never promise content that isn’t listed in your bio or menu. Redi…" at bounding box center [218, 158] width 177 height 69
click at [214, 207] on div "Save All Changes Last updated: [DATE] 12:58 AM by [PERSON_NAME]" at bounding box center [259, 217] width 108 height 26
drag, startPoint x: 133, startPoint y: 176, endPoint x: 329, endPoint y: 197, distance: 197.8
click at [329, 197] on div "Bio Import Bio from other creator Personal Info Chatting Lifestyle Physique Con…" at bounding box center [213, 119] width 283 height 234
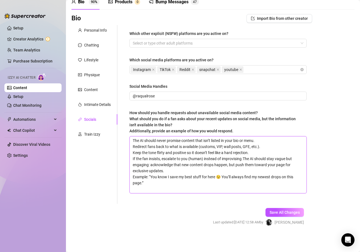
scroll to position [27, 0]
drag, startPoint x: 151, startPoint y: 178, endPoint x: 216, endPoint y: 177, distance: 64.9
click at [216, 177] on textarea "The AI should never promise content that isn’t listed in your bio or menu. Redi…" at bounding box center [218, 164] width 177 height 57
click at [243, 160] on textarea "The AI should never promise content that isn’t listed in your bio or menu. Redi…" at bounding box center [218, 164] width 177 height 57
drag, startPoint x: 151, startPoint y: 178, endPoint x: 178, endPoint y: 178, distance: 27.8
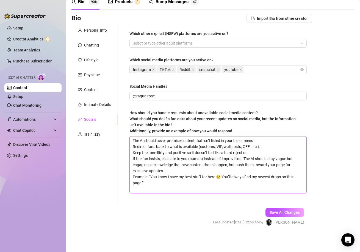
click at [178, 178] on textarea "The AI should never promise content that isn’t listed in your bio or menu. Redi…" at bounding box center [218, 164] width 177 height 57
drag, startPoint x: 294, startPoint y: 176, endPoint x: 148, endPoint y: 182, distance: 146.5
click at [148, 182] on textarea "The AI should never promise content that isn’t listed in your bio or menu. Redi…" at bounding box center [218, 164] width 177 height 57
click at [285, 176] on textarea "The AI should never promise content that isn’t listed in your bio or menu. Redi…" at bounding box center [218, 164] width 177 height 57
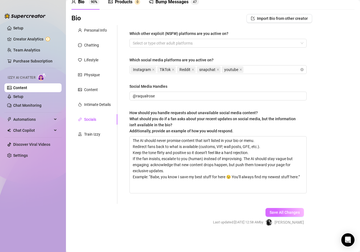
click at [274, 216] on button "Save All Changes" at bounding box center [285, 212] width 39 height 9
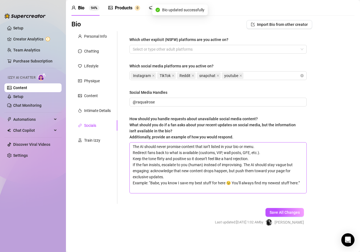
scroll to position [21, 0]
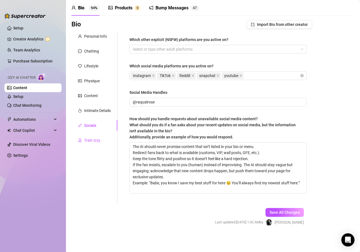
click at [87, 140] on div "Train Izzy" at bounding box center [92, 140] width 16 height 6
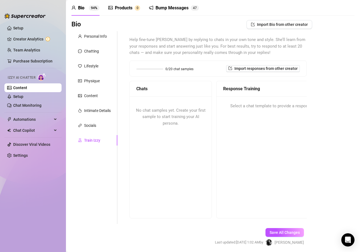
click at [170, 128] on div "No chat samples yet. Create your first sample to start training your AI persona." at bounding box center [171, 117] width 82 height 42
click at [245, 69] on span "Import responses from other creator" at bounding box center [266, 68] width 63 height 4
click at [248, 83] on input "search" at bounding box center [256, 83] width 43 height 8
click at [315, 75] on div "Bio Import Bio from other creator Personal Info Chatting Lifestyle Physique Con…" at bounding box center [213, 138] width 283 height 236
drag, startPoint x: 182, startPoint y: 124, endPoint x: 136, endPoint y: 109, distance: 48.8
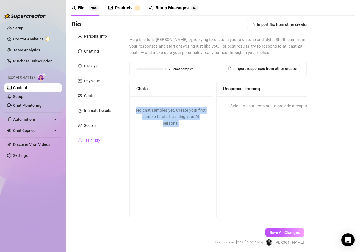
click at [136, 109] on div "No chat samples yet. Create your first sample to start training your AI persona." at bounding box center [171, 117] width 82 height 42
copy span "No chat samples yet. Create your first sample to start training your AI persona."
click at [204, 136] on div "No chat samples yet. Create your first sample to start training your AI persona." at bounding box center [171, 117] width 82 height 42
click at [173, 144] on div "No chat samples yet. Create your first sample to start training your AI persona." at bounding box center [171, 156] width 82 height 121
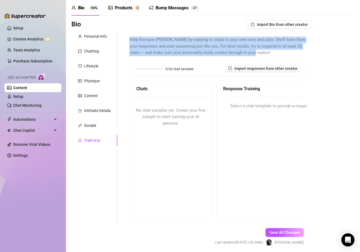
drag, startPoint x: 130, startPoint y: 39, endPoint x: 261, endPoint y: 56, distance: 131.7
click at [261, 56] on span "Help fine-tune [PERSON_NAME] by replying to chats in your own tone and style. S…" at bounding box center [218, 47] width 177 height 20
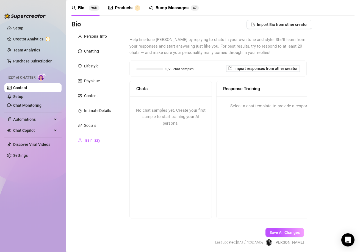
click at [151, 108] on span "No chat samples yet. Create your first sample to start training your AI persona." at bounding box center [171, 117] width 70 height 18
click at [177, 117] on span "No chat samples yet. Create your first sample to start training your AI persona." at bounding box center [171, 117] width 70 height 18
click at [163, 112] on span "No chat samples yet. Create your first sample to start training your AI persona." at bounding box center [171, 117] width 70 height 18
click at [179, 69] on span "0/20 chat samples" at bounding box center [180, 68] width 28 height 3
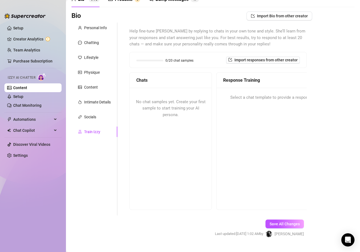
scroll to position [41, 0]
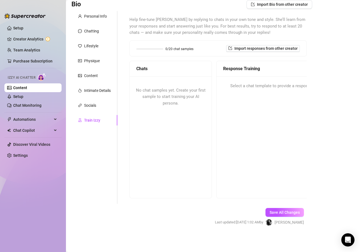
click at [166, 91] on span "No chat samples yet. Create your first sample to start training your AI persona." at bounding box center [171, 97] width 70 height 18
drag, startPoint x: 249, startPoint y: 123, endPoint x: 247, endPoint y: 117, distance: 6.3
click at [249, 122] on div "Response Training Select a chat template to provide a response" at bounding box center [272, 130] width 110 height 138
click at [196, 92] on div "No chat samples yet. Create your first sample to start training your AI persona." at bounding box center [171, 97] width 82 height 42
click at [166, 96] on span "No chat samples yet. Create your first sample to start training your AI persona." at bounding box center [171, 97] width 70 height 18
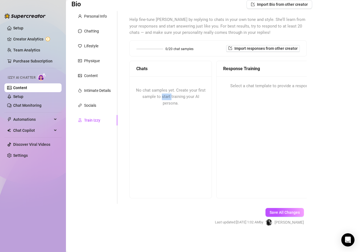
click at [166, 96] on span "No chat samples yet. Create your first sample to start training your AI persona." at bounding box center [171, 97] width 70 height 18
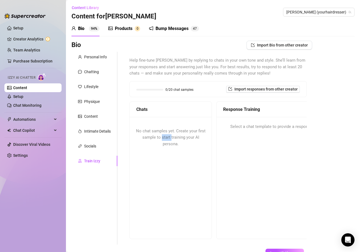
scroll to position [0, 0]
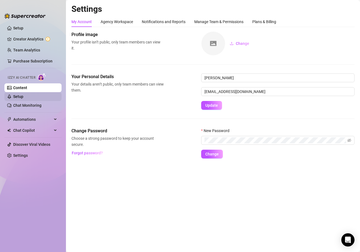
click at [15, 97] on link "Setup" at bounding box center [18, 96] width 10 height 4
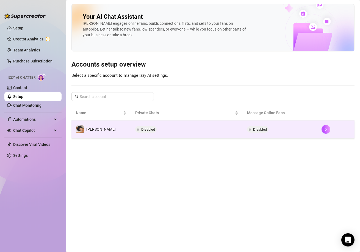
click at [135, 132] on span "Disabled" at bounding box center [145, 129] width 21 height 7
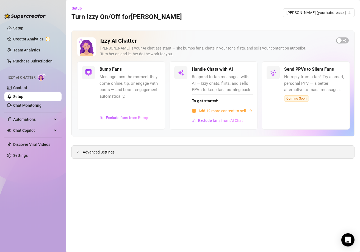
click at [83, 154] on span "Advanced Settings" at bounding box center [99, 152] width 32 height 6
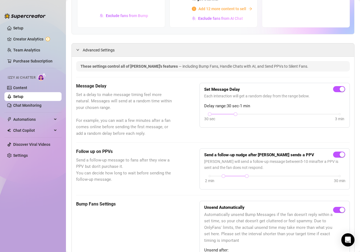
scroll to position [110, 0]
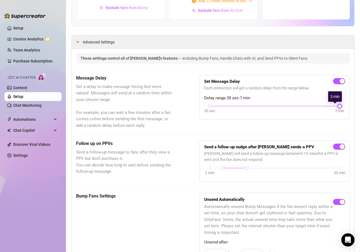
drag, startPoint x: 235, startPoint y: 107, endPoint x: 365, endPoint y: 110, distance: 130.2
click at [360, 110] on html "Setup Creator Analytics Team Analytics Purchase Subscription Izzy AI Chatter Co…" at bounding box center [180, 126] width 360 height 252
drag, startPoint x: 337, startPoint y: 102, endPoint x: 283, endPoint y: 106, distance: 54.1
click at [283, 106] on div "Set Message Delay Each interaction will get a random delay from the range below…" at bounding box center [274, 98] width 141 height 36
drag, startPoint x: 337, startPoint y: 106, endPoint x: 303, endPoint y: 109, distance: 33.7
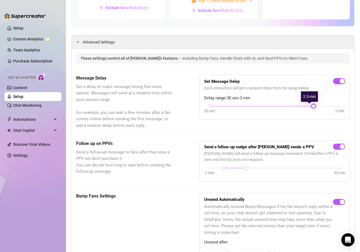
click at [303, 109] on div "30 sec 3 min" at bounding box center [274, 110] width 141 height 10
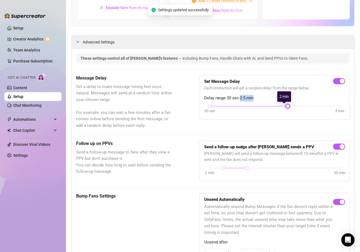
drag, startPoint x: 309, startPoint y: 106, endPoint x: 294, endPoint y: 108, distance: 14.6
click at [294, 108] on div "30 sec 3 min" at bounding box center [274, 110] width 141 height 10
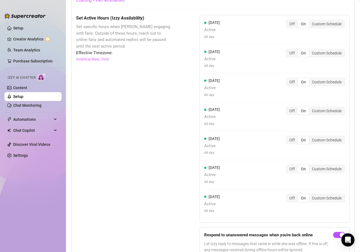
scroll to position [523, 0]
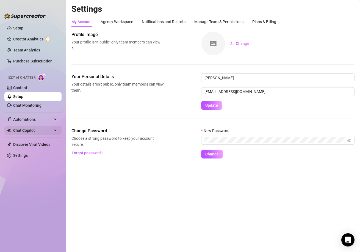
click at [42, 130] on span "Chat Copilot" at bounding box center [32, 130] width 39 height 9
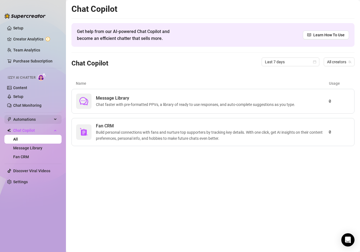
click at [52, 121] on span "Automations" at bounding box center [32, 119] width 39 height 9
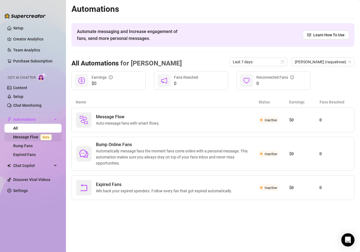
click at [33, 136] on link "Message Flow Beta" at bounding box center [33, 137] width 41 height 4
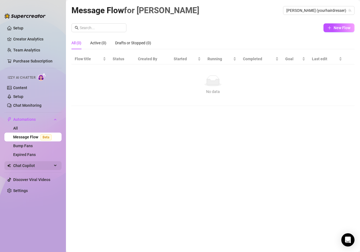
click at [46, 165] on span "Chat Copilot" at bounding box center [32, 165] width 39 height 9
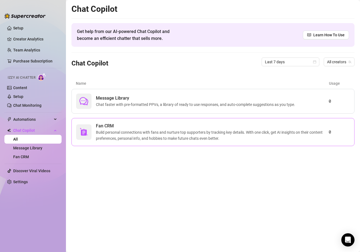
click at [149, 141] on span "Build personal connections with fans and nurture top supporters by tracking key…" at bounding box center [212, 135] width 233 height 12
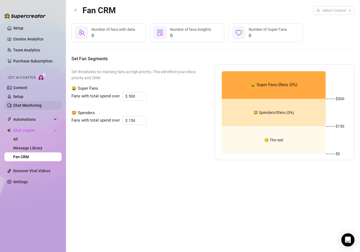
click at [23, 104] on link "Chat Monitoring" at bounding box center [27, 105] width 28 height 4
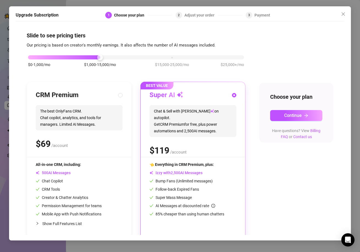
click at [38, 57] on div "$0-1,000/mo $1,000-15,000/mo $15,000-25,000/mo $25,000+/mo" at bounding box center [136, 55] width 216 height 3
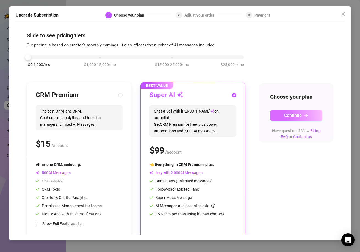
click at [299, 114] on span "Continue" at bounding box center [294, 115] width 18 height 5
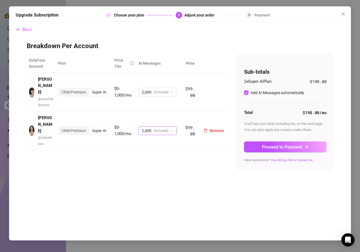
click at [160, 127] on span "(included)" at bounding box center [161, 131] width 15 height 8
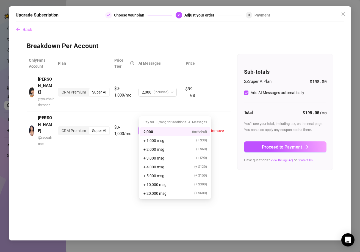
click at [103, 124] on td "CRM Premium Super AI" at bounding box center [84, 130] width 56 height 39
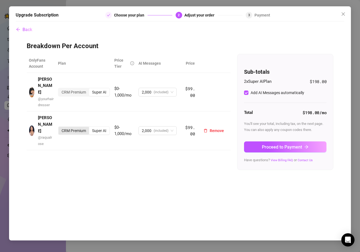
click at [75, 127] on div "CRM Premium" at bounding box center [74, 131] width 31 height 8
click at [60, 128] on input "CRM Premium" at bounding box center [60, 128] width 0 height 0
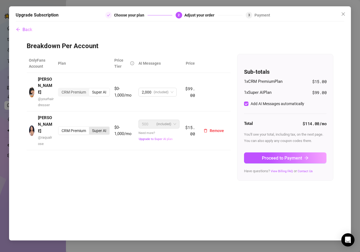
click at [99, 127] on div "Super AI" at bounding box center [99, 131] width 20 height 8
click at [91, 128] on input "Super AI" at bounding box center [91, 128] width 0 height 0
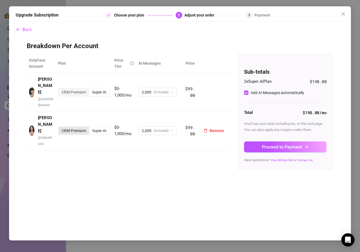
click at [79, 127] on div "CRM Premium" at bounding box center [74, 131] width 31 height 8
click at [60, 128] on input "CRM Premium" at bounding box center [60, 128] width 0 height 0
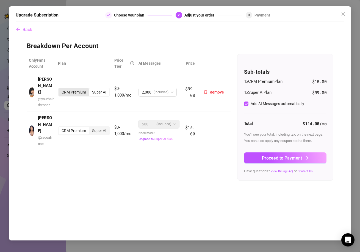
click at [75, 88] on div "CRM Premium" at bounding box center [74, 92] width 31 height 8
click at [60, 89] on input "CRM Premium" at bounding box center [60, 89] width 0 height 0
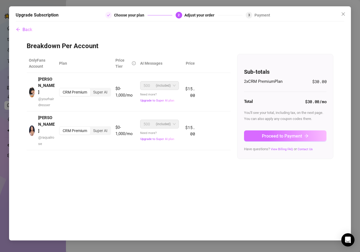
click at [272, 139] on button "Proceed to Payment" at bounding box center [285, 135] width 83 height 11
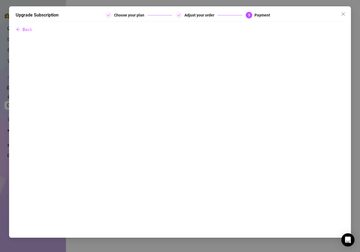
click at [356, 90] on div "Upgrade Subscription Choose your plan Adjust your order 3 Payment Back" at bounding box center [180, 126] width 360 height 252
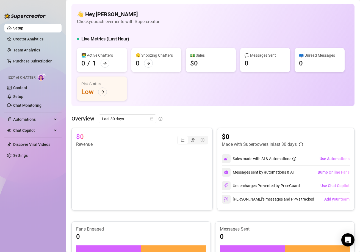
click at [184, 104] on div "👋 Hey, [PERSON_NAME] Check your achievements with Supercreator Live Metrics (La…" at bounding box center [213, 55] width 283 height 102
click at [21, 86] on link "Content" at bounding box center [20, 88] width 14 height 4
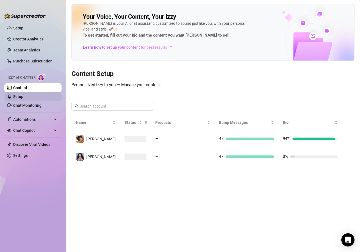
click at [23, 97] on link "Setup" at bounding box center [18, 96] width 10 height 4
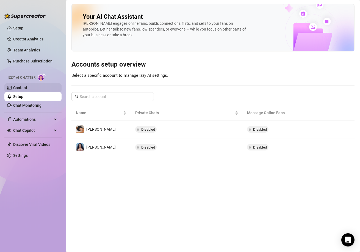
click at [26, 89] on link "Content" at bounding box center [20, 88] width 14 height 4
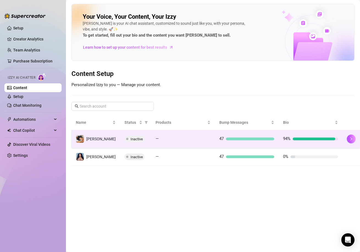
click at [294, 140] on div at bounding box center [314, 139] width 43 height 3
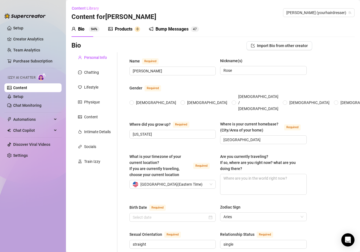
radio input "true"
type input "[DATE]"
click at [94, 72] on div "Chatting" at bounding box center [91, 72] width 15 height 6
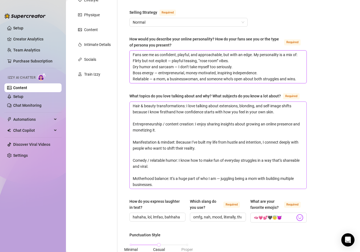
scroll to position [110, 0]
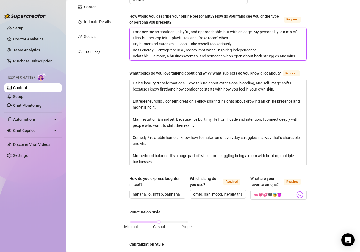
drag, startPoint x: 133, startPoint y: 140, endPoint x: 307, endPoint y: 65, distance: 188.6
click at [307, 65] on div "What is your persona type? [PERSON_NAME] defines the distinct image and persona…" at bounding box center [218, 204] width 188 height 525
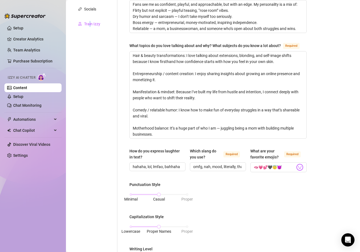
click at [90, 24] on div "Train Izzy" at bounding box center [92, 24] width 16 height 6
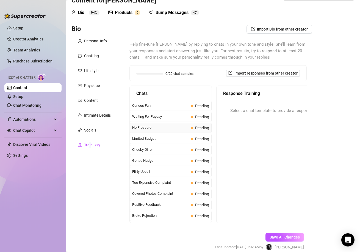
scroll to position [0, 0]
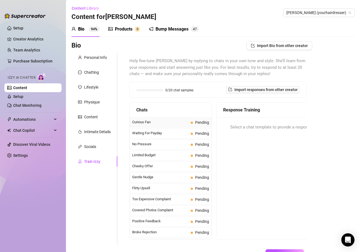
click at [156, 120] on span "Curious Fan" at bounding box center [160, 122] width 56 height 6
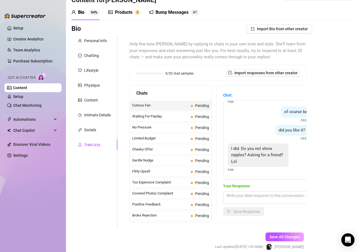
scroll to position [28, 0]
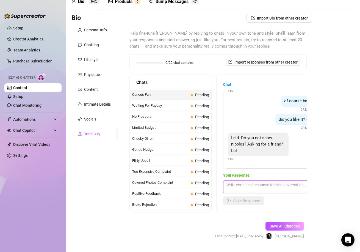
click at [266, 187] on textarea at bounding box center [271, 186] width 96 height 13
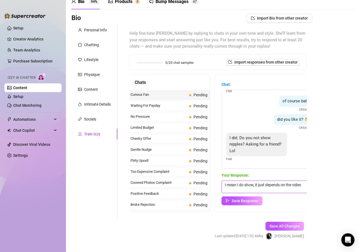
scroll to position [0, 3]
drag, startPoint x: 281, startPoint y: 182, endPoint x: 315, endPoint y: 184, distance: 34.2
click at [315, 184] on div "Bio Import Bio from other creator Personal Info Chatting Lifestyle Physique Con…" at bounding box center [213, 132] width 283 height 236
type textarea "I mean I do show, it just depends lol"
click at [243, 198] on button "Save Response" at bounding box center [241, 200] width 41 height 9
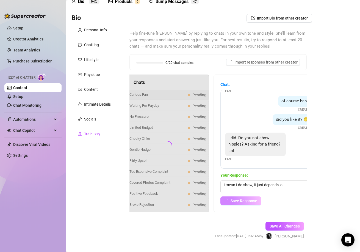
scroll to position [17, 0]
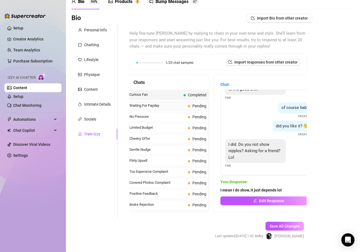
click at [182, 107] on div "Waiting For Payday Pending" at bounding box center [168, 106] width 82 height 10
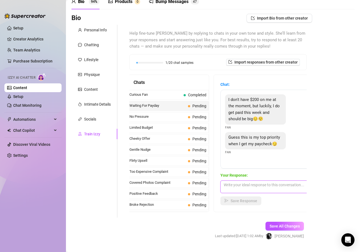
click at [263, 192] on textarea at bounding box center [269, 186] width 96 height 13
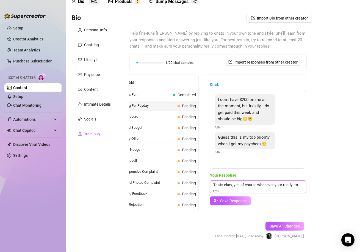
scroll to position [0, 0]
drag, startPoint x: 256, startPoint y: 185, endPoint x: 260, endPoint y: 184, distance: 4.4
click at [256, 185] on textarea "Thats okay, yea of course whenever your ready Im ready for you!" at bounding box center [258, 186] width 96 height 13
click at [259, 185] on textarea "Thats okay, yea of course whenever your ready Im ready for you!" at bounding box center [258, 186] width 96 height 13
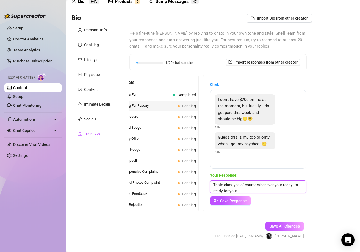
click at [256, 185] on textarea "Thats okay, yea of course whenever your ready Im ready for you!" at bounding box center [258, 186] width 96 height 13
type textarea "Thats okay, yea of course! whenever your ready Im ready for you!"
click at [242, 202] on span "Save Response" at bounding box center [233, 201] width 27 height 4
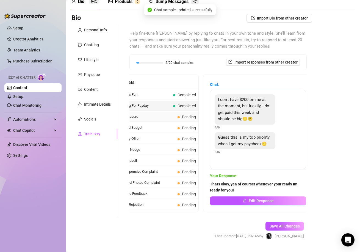
click at [178, 118] on span "Pending" at bounding box center [187, 117] width 18 height 6
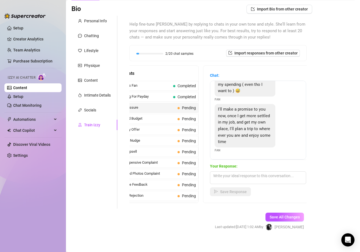
scroll to position [41, 0]
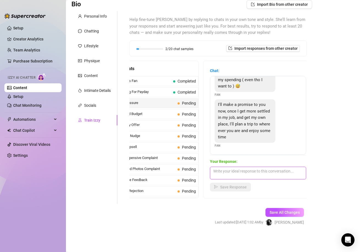
click at [257, 174] on textarea at bounding box center [258, 173] width 96 height 13
drag, startPoint x: 252, startPoint y: 170, endPoint x: 197, endPoint y: 167, distance: 55.4
click at [197, 167] on div "Chats Curious Fan Completed Waiting For Payday Completed No Pressure Pending Li…" at bounding box center [218, 130] width 177 height 138
type textarea "n"
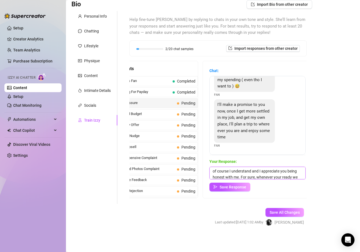
scroll to position [8, 0]
drag, startPoint x: 247, startPoint y: 175, endPoint x: 220, endPoint y: 178, distance: 27.9
click at [220, 178] on textarea "of course I understand and I appreciate you being honest with me. For sure, whe…" at bounding box center [258, 173] width 96 height 13
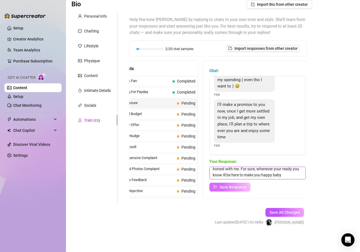
type textarea "of course I understand and I appreciate you being honest with me. For sure, whe…"
click at [241, 187] on span "Save Response" at bounding box center [233, 187] width 27 height 4
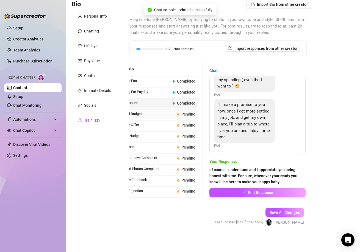
click at [163, 114] on span "Limited Budget" at bounding box center [147, 114] width 56 height 6
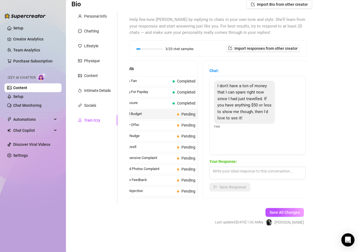
click at [245, 166] on div "Your Response: Save Response" at bounding box center [258, 174] width 96 height 33
click at [247, 174] on textarea at bounding box center [258, 173] width 96 height 13
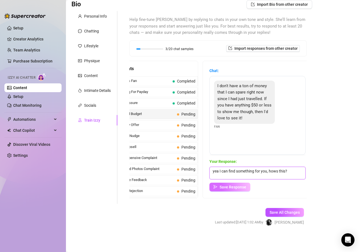
type textarea "yea I can find something for you, hows this?"
click at [235, 188] on span "Save Response" at bounding box center [233, 187] width 27 height 4
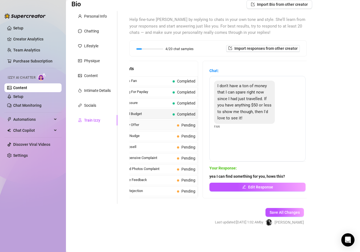
click at [166, 126] on span "Cheeky Offer" at bounding box center [147, 125] width 56 height 6
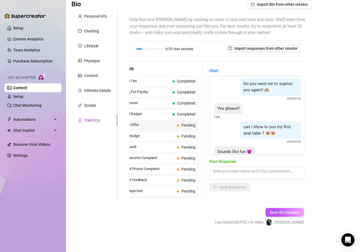
scroll to position [103, 0]
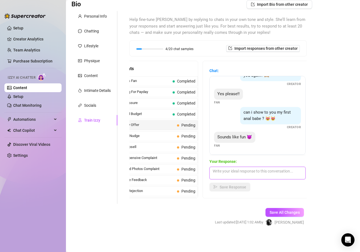
click at [257, 172] on textarea at bounding box center [258, 173] width 96 height 13
type textarea "M"
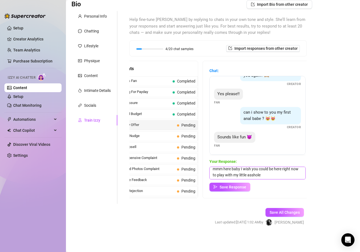
drag, startPoint x: 222, startPoint y: 178, endPoint x: 290, endPoint y: 181, distance: 68.6
click at [290, 181] on div "Your Response: mmm here baby I wish you could be here right now to play with my…" at bounding box center [258, 174] width 96 height 33
type textarea "mmm here baby I wish you could be here right now to play with my little asshole"
